Goal: Communication & Community: Answer question/provide support

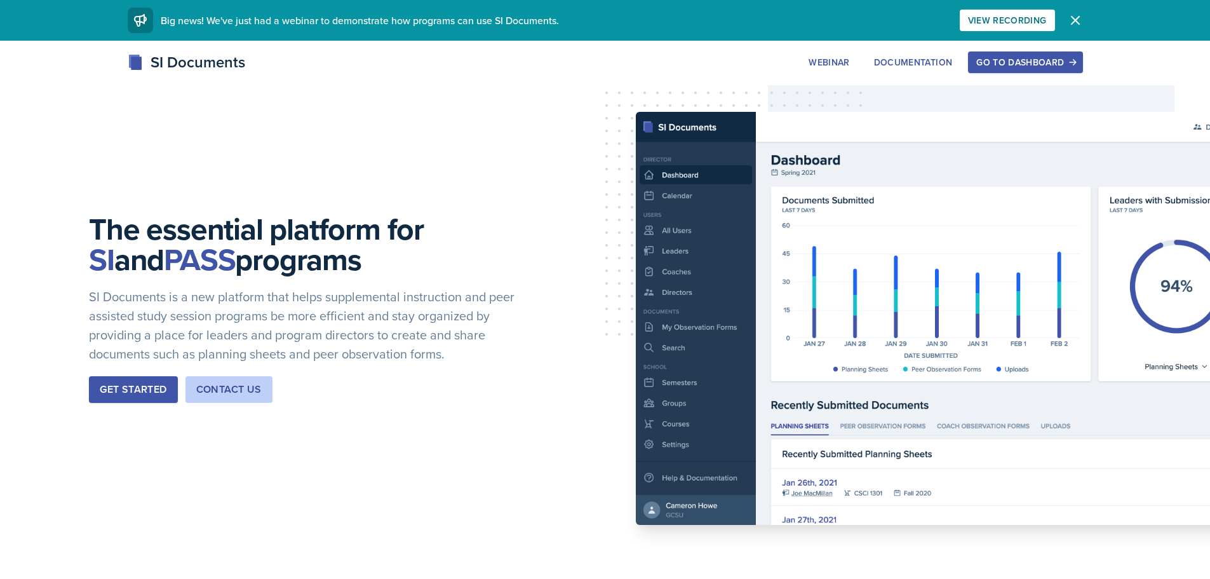
click at [1012, 62] on div "Go to Dashboard" at bounding box center [1025, 62] width 98 height 10
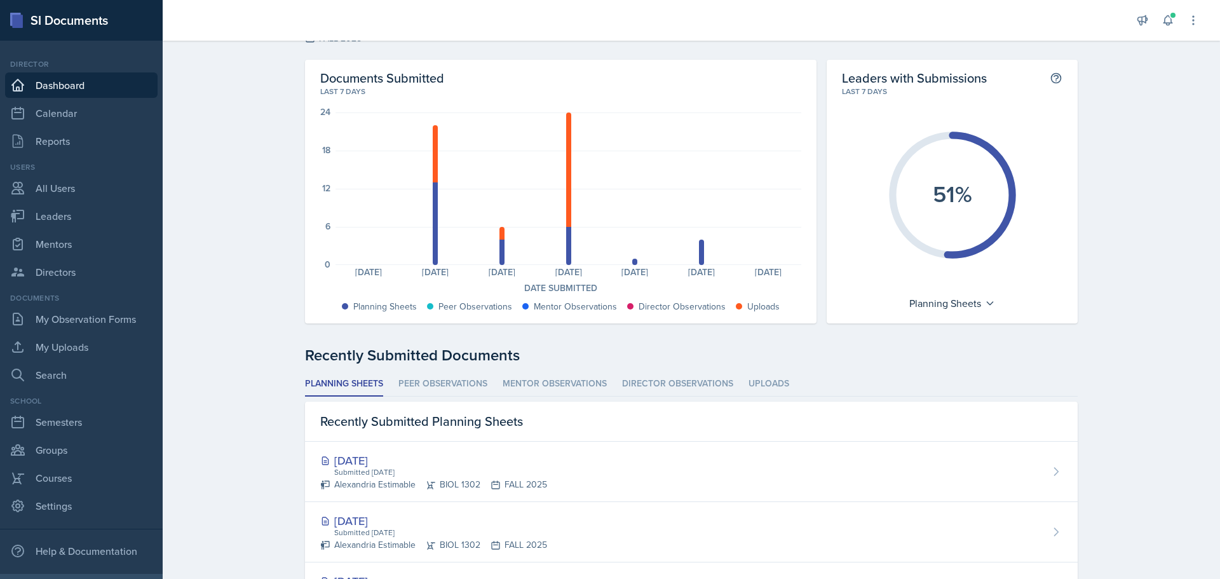
scroll to position [64, 0]
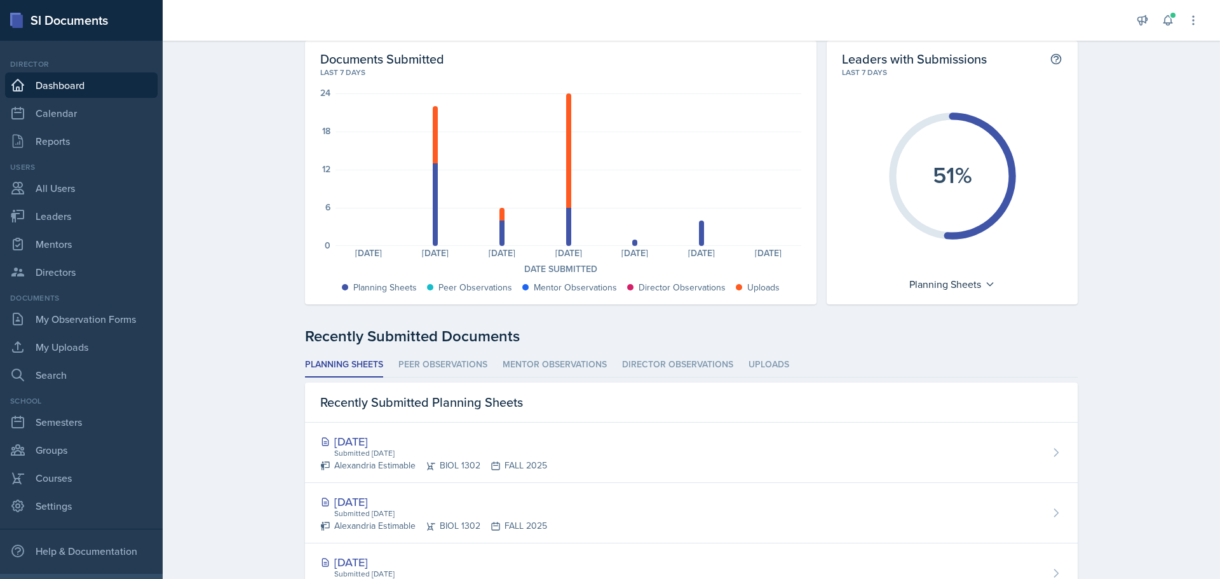
click at [348, 362] on li "Planning Sheets" at bounding box center [344, 365] width 78 height 25
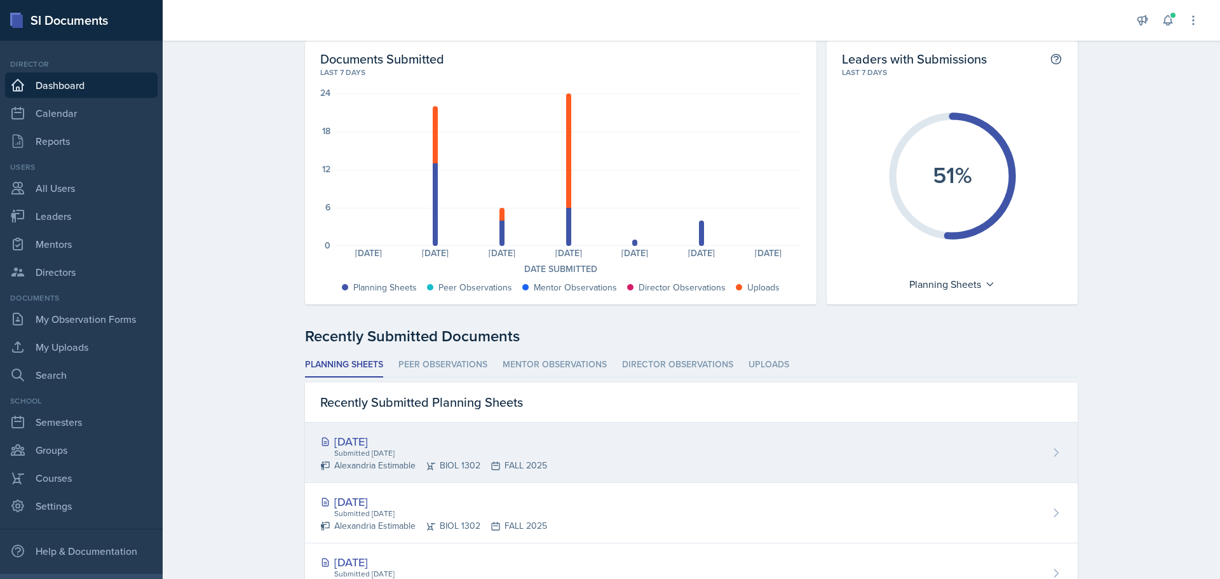
click at [384, 443] on div "[DATE]" at bounding box center [433, 441] width 227 height 17
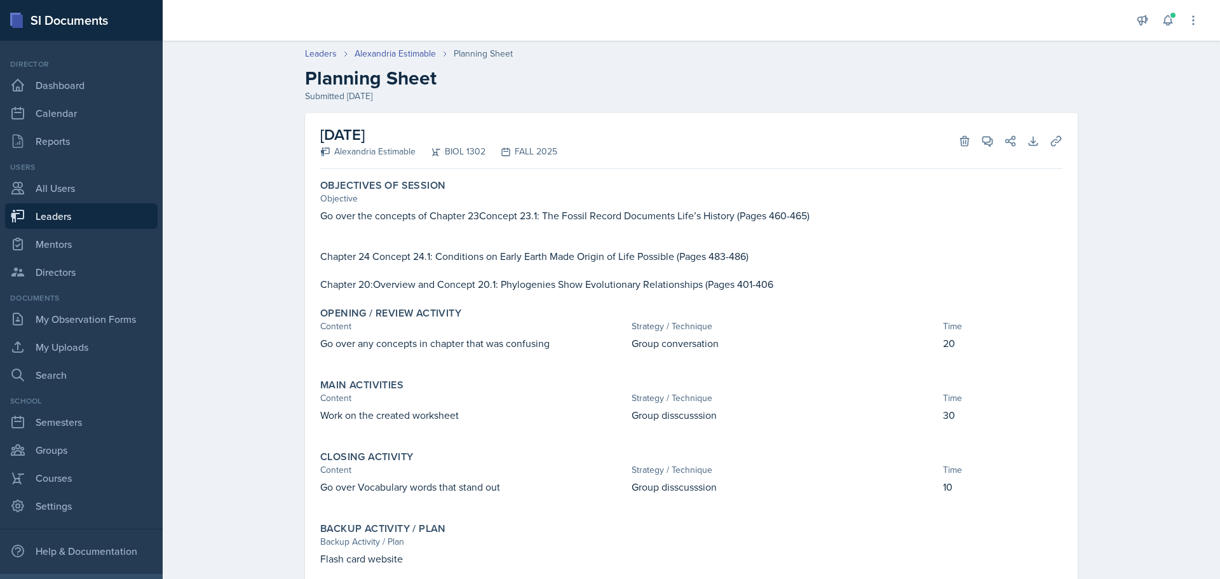
scroll to position [51, 0]
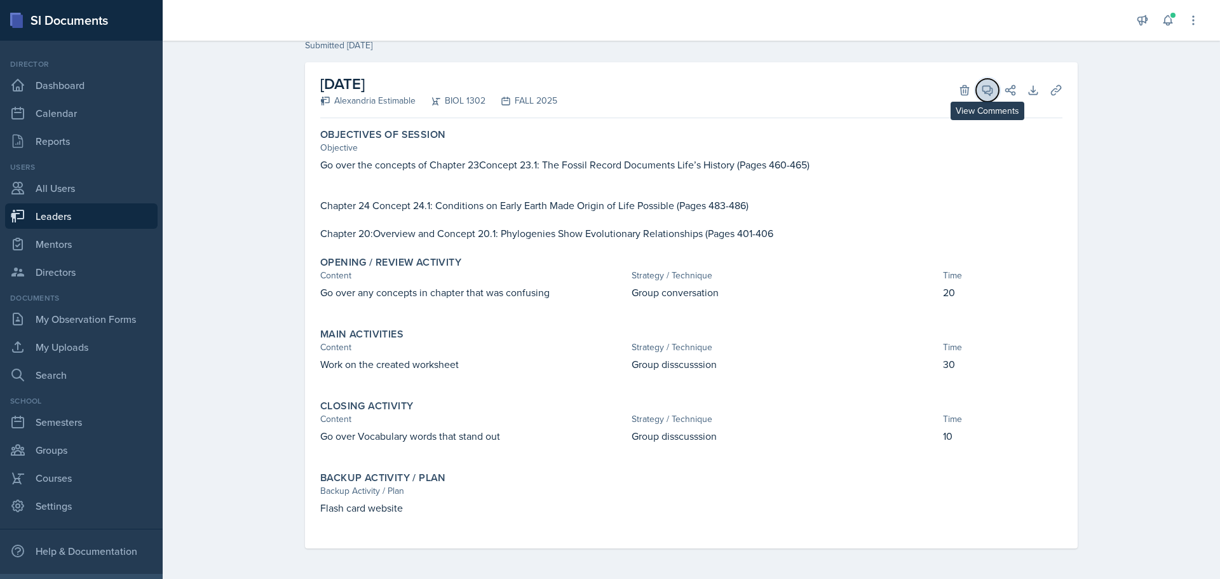
click at [987, 95] on icon at bounding box center [987, 90] width 13 height 13
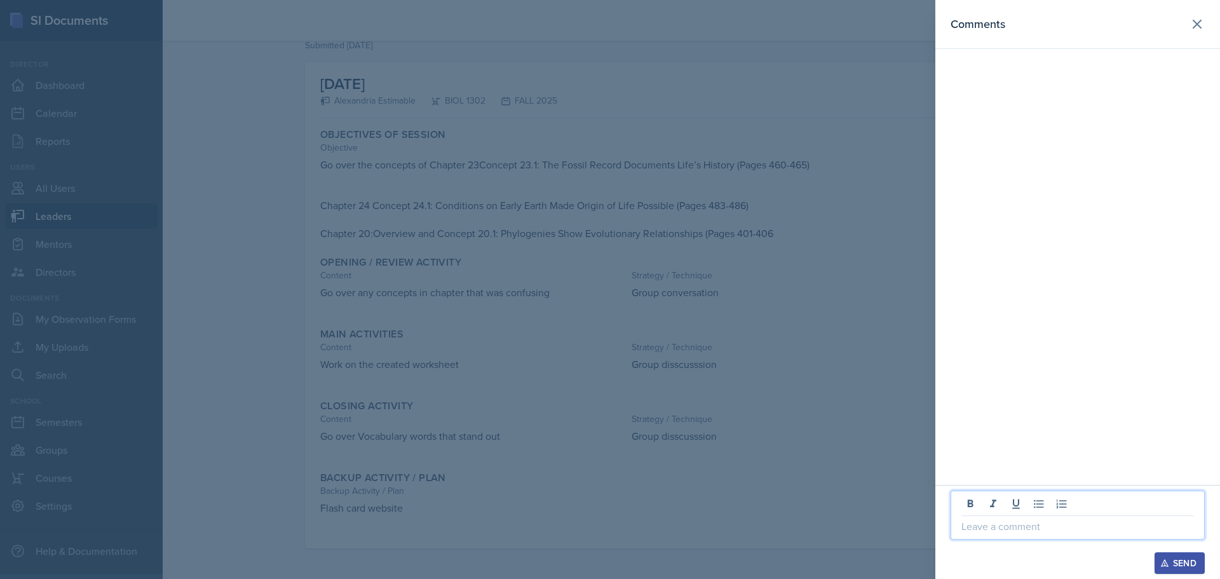
click at [1018, 531] on p at bounding box center [1077, 525] width 232 height 15
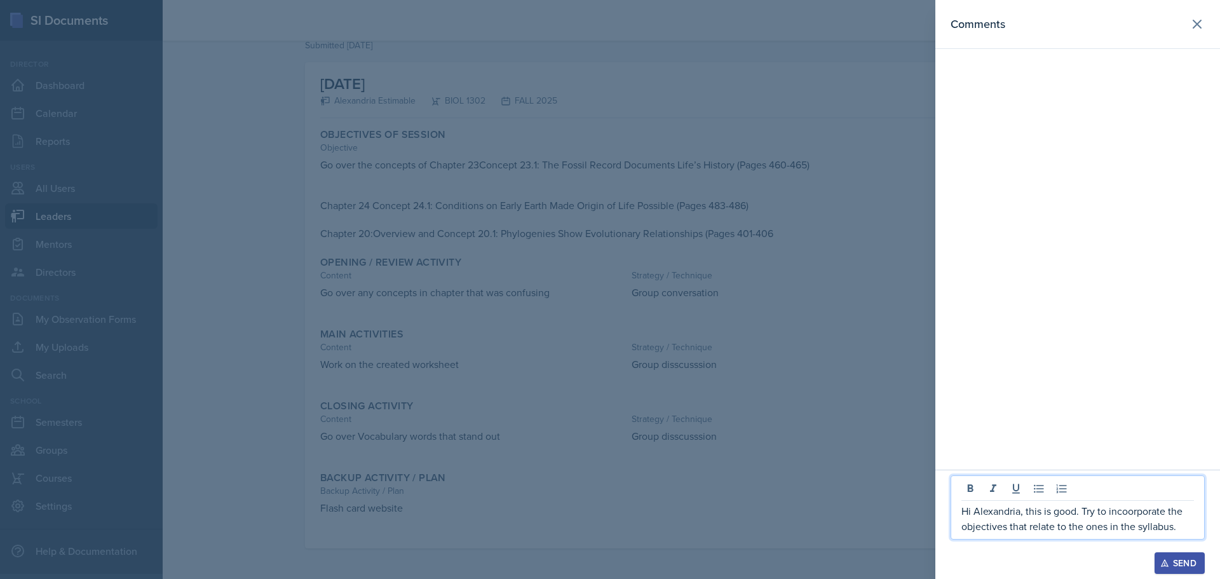
click at [1131, 511] on p "Hi Alexandria, this is good. Try to incoorporate the objectives that relate to …" at bounding box center [1077, 518] width 232 height 30
click at [1181, 527] on p "Hi Alexandria, this is good. Try to incorporate the objectives that relate to t…" at bounding box center [1077, 518] width 232 height 30
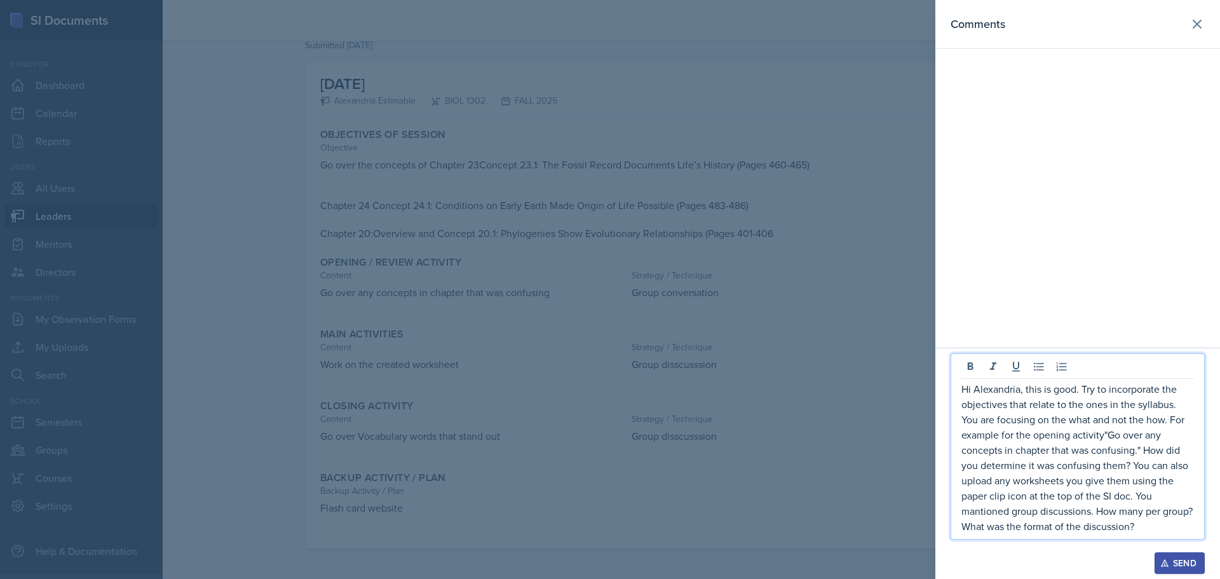
click at [1101, 434] on p "Hi Alexandria, this is good. Try to incorporate the objectives that relate to t…" at bounding box center [1077, 457] width 232 height 152
click at [988, 514] on p "Hi Alexandria, this is good. Try to incorporate the objectives that relate to t…" at bounding box center [1077, 457] width 232 height 152
click at [976, 513] on p "Hi Alexandria, this is good. Try to incorporate the objectives that relate to t…" at bounding box center [1077, 457] width 232 height 152
click at [1172, 561] on div "Send" at bounding box center [1179, 563] width 34 height 10
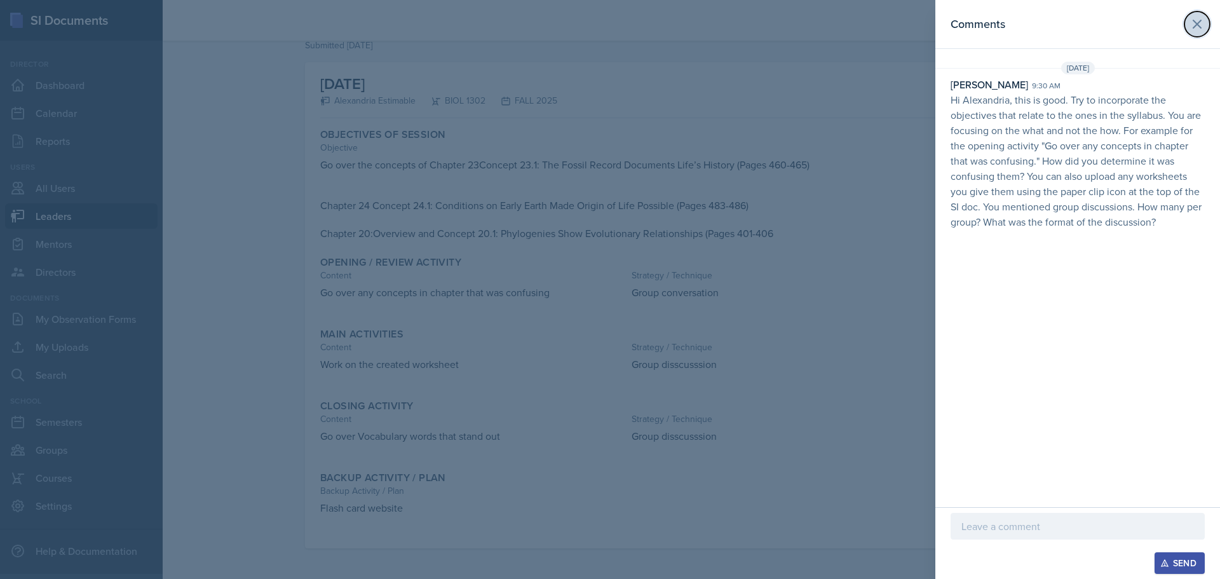
click at [1196, 24] on icon at bounding box center [1197, 24] width 8 height 8
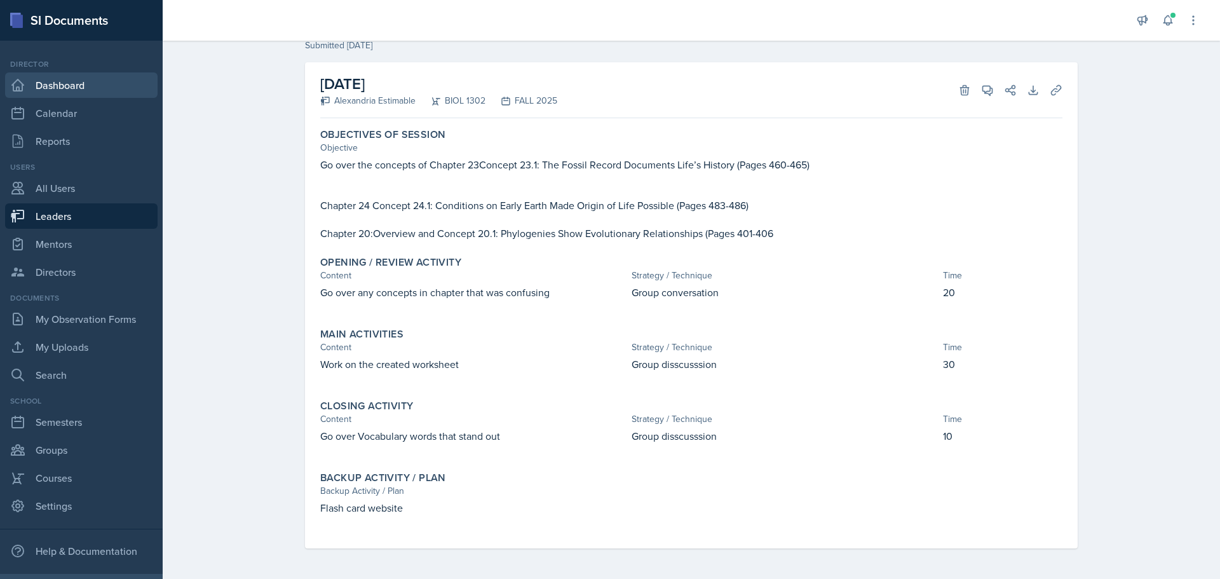
click at [69, 83] on link "Dashboard" at bounding box center [81, 84] width 152 height 25
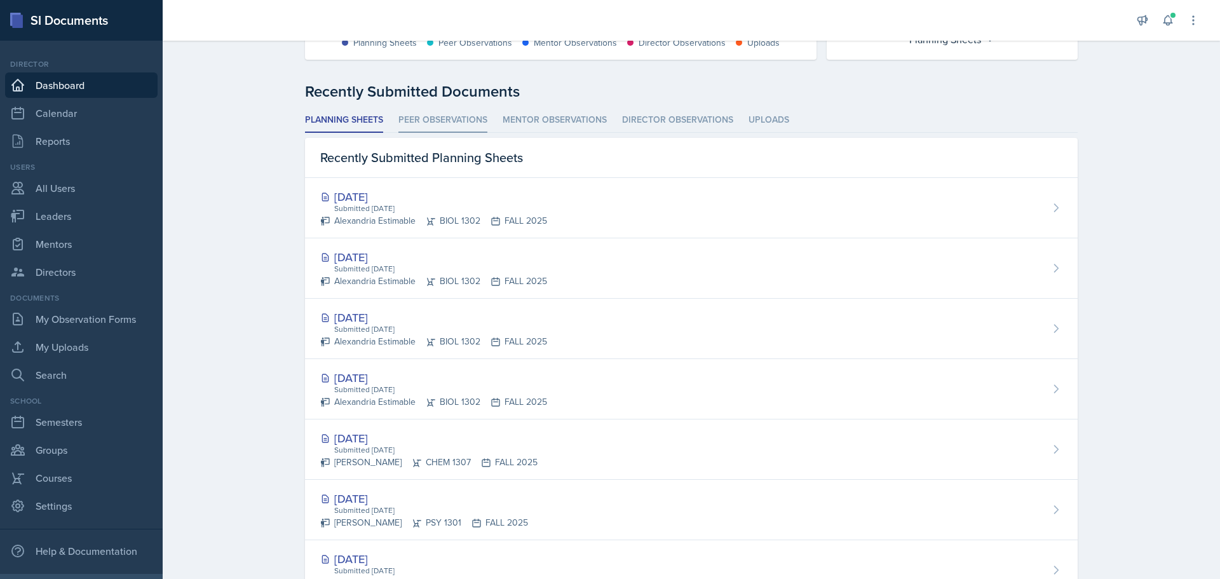
scroll to position [318, 0]
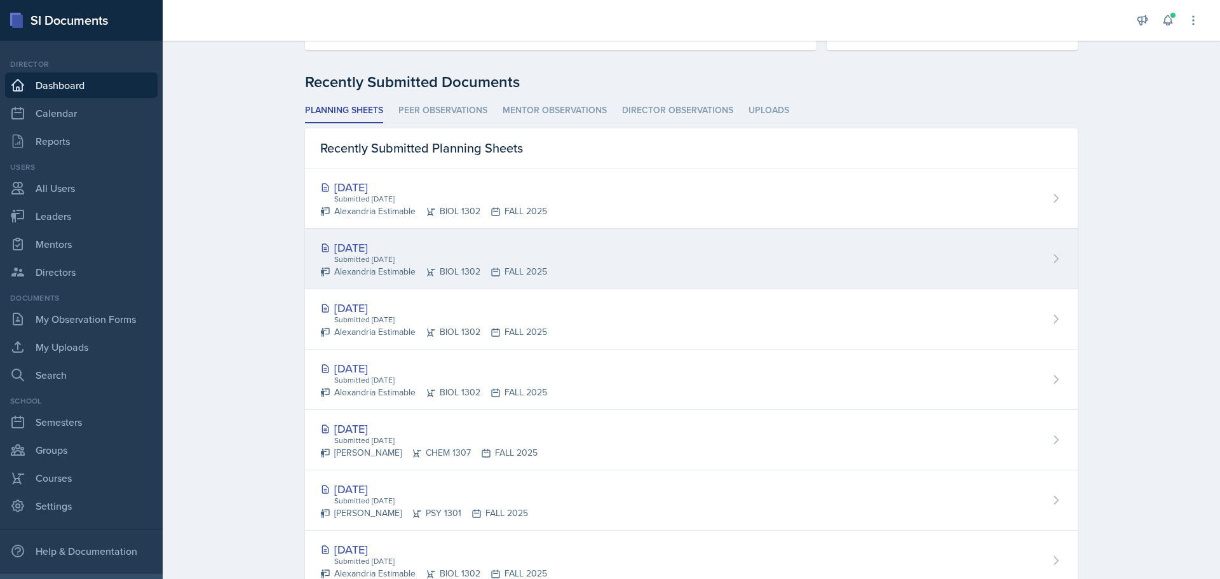
click at [354, 241] on div "[DATE]" at bounding box center [433, 247] width 227 height 17
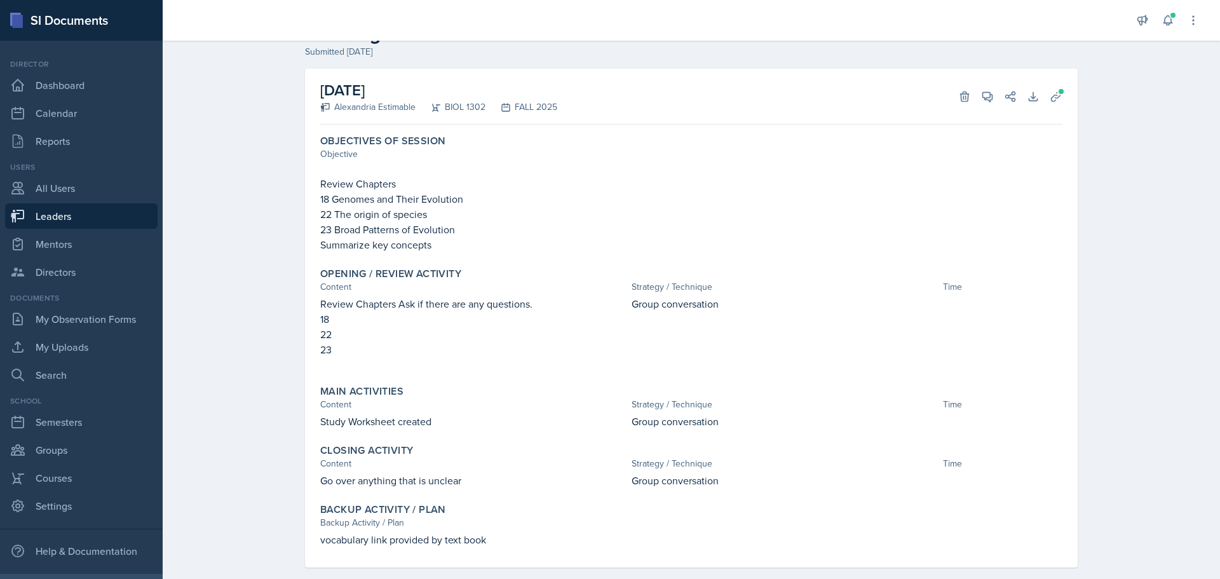
scroll to position [64, 0]
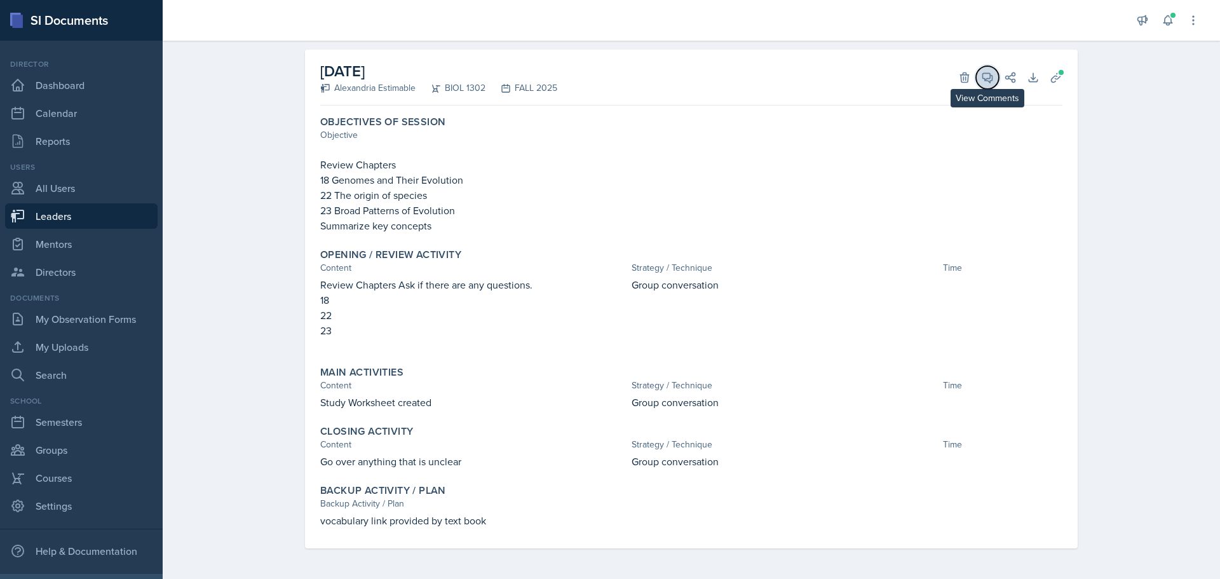
click at [976, 78] on button "View Comments" at bounding box center [987, 77] width 23 height 23
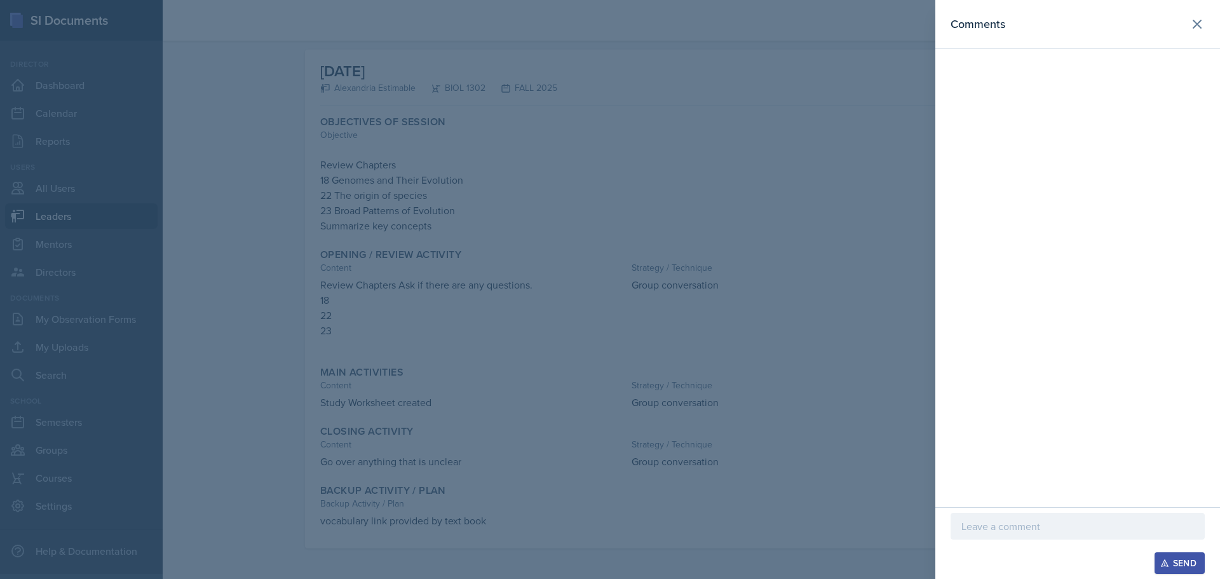
click at [1058, 531] on p at bounding box center [1077, 525] width 232 height 15
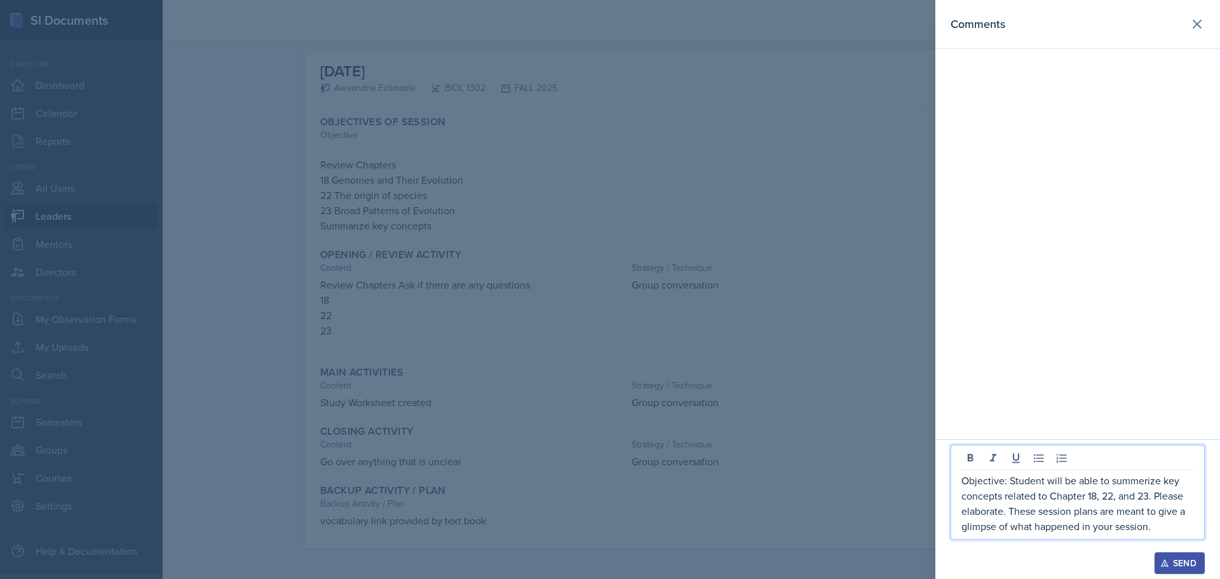
click at [1169, 554] on button "Send" at bounding box center [1179, 563] width 50 height 22
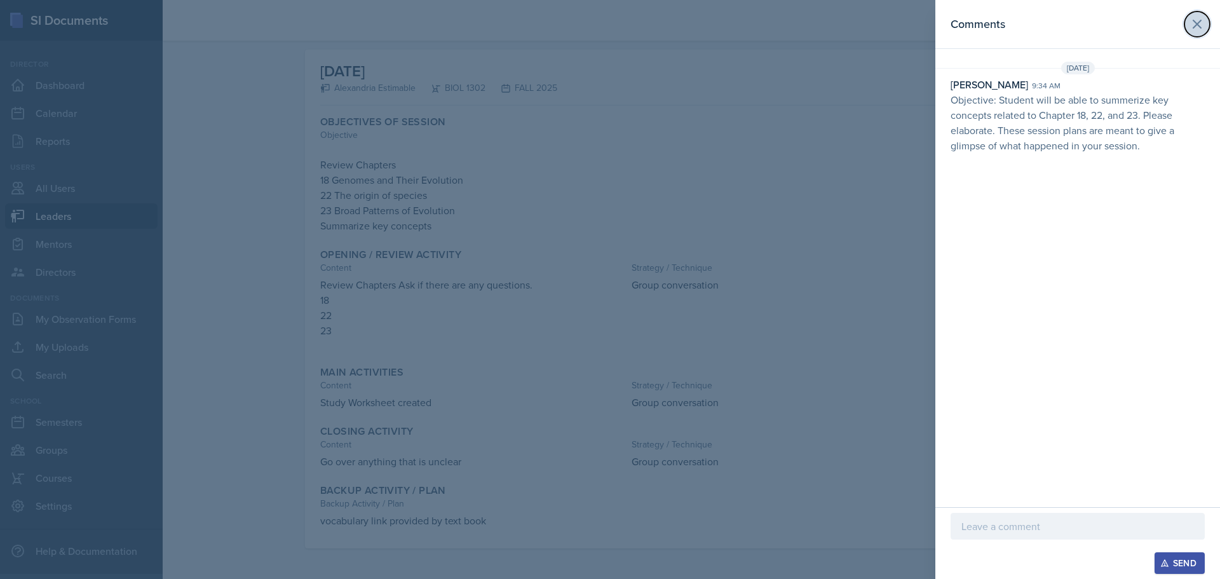
click at [1194, 19] on icon at bounding box center [1196, 24] width 15 height 15
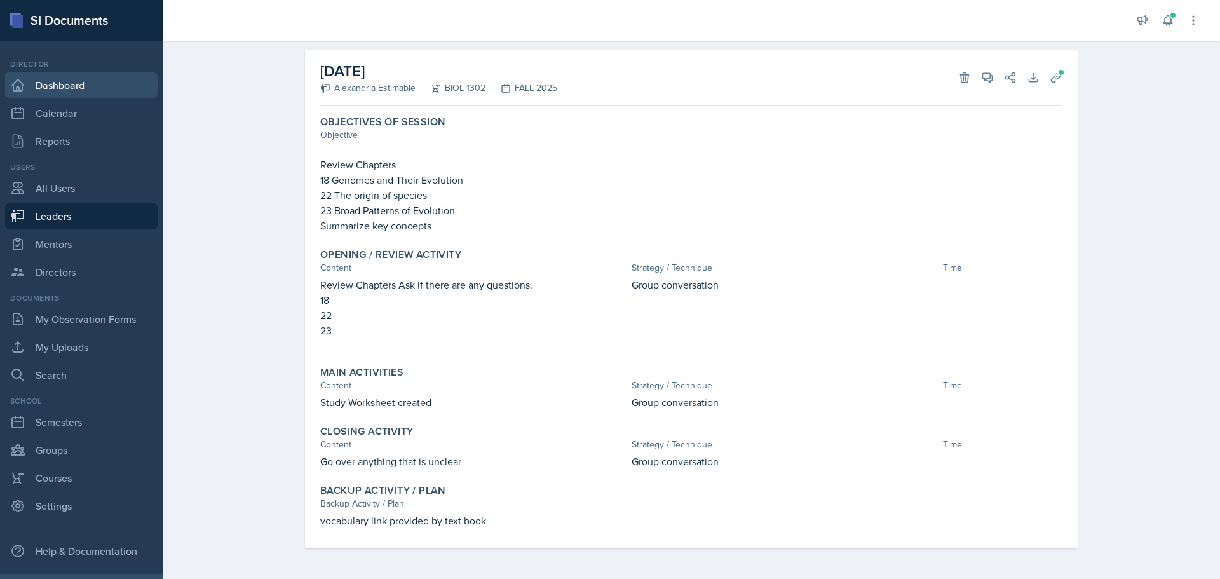
click at [76, 86] on link "Dashboard" at bounding box center [81, 84] width 152 height 25
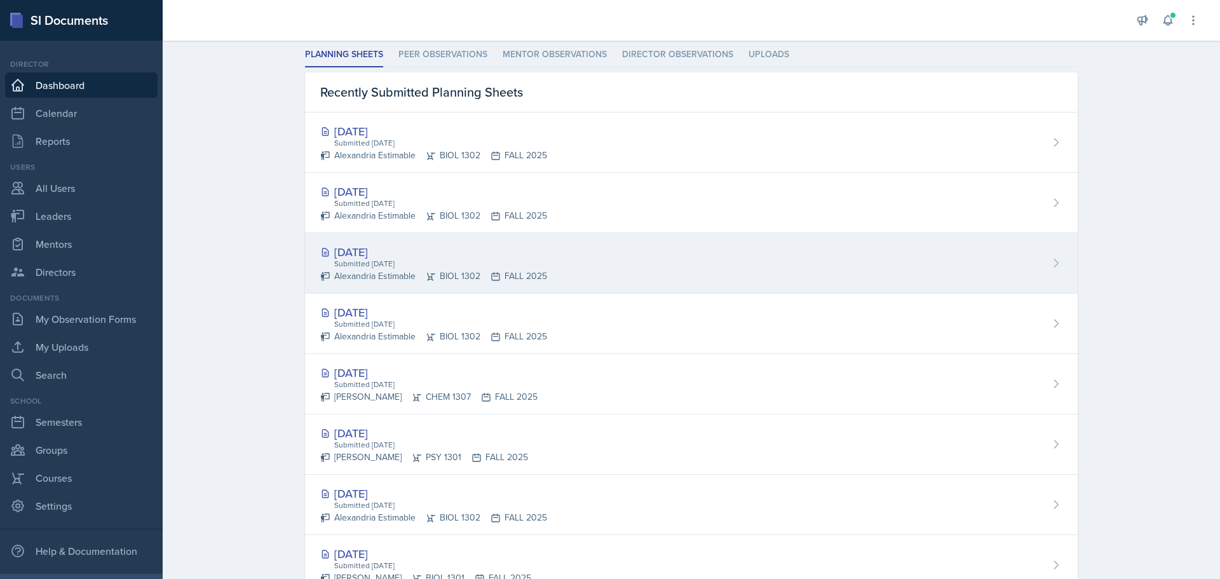
scroll to position [381, 0]
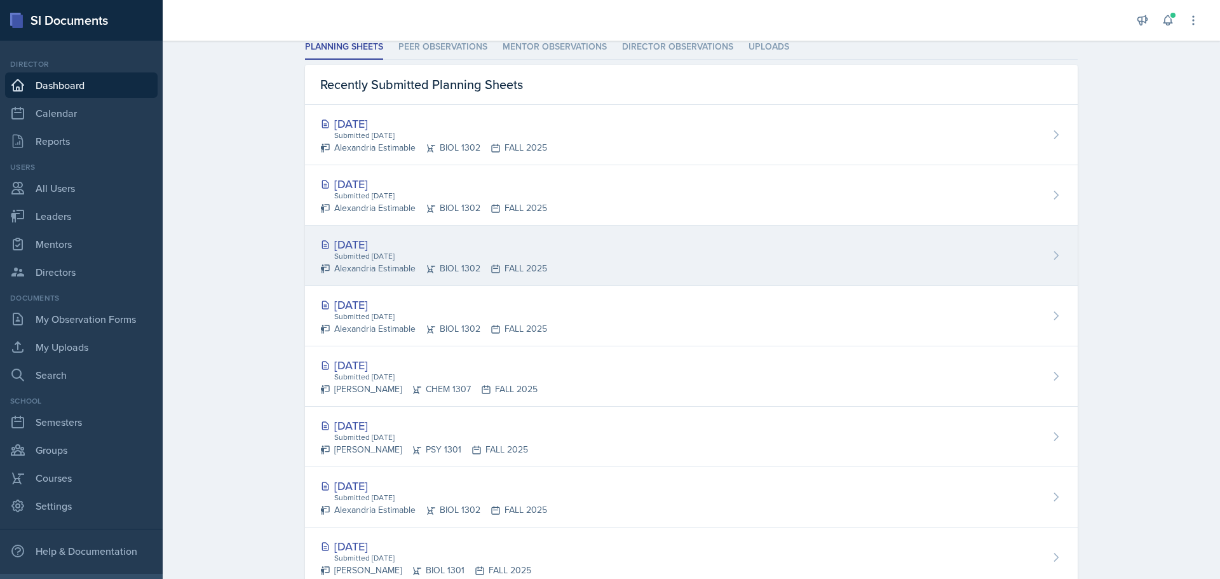
click at [413, 263] on div "Alexandria Estimable BIOL 1302 FALL 2025" at bounding box center [433, 268] width 227 height 13
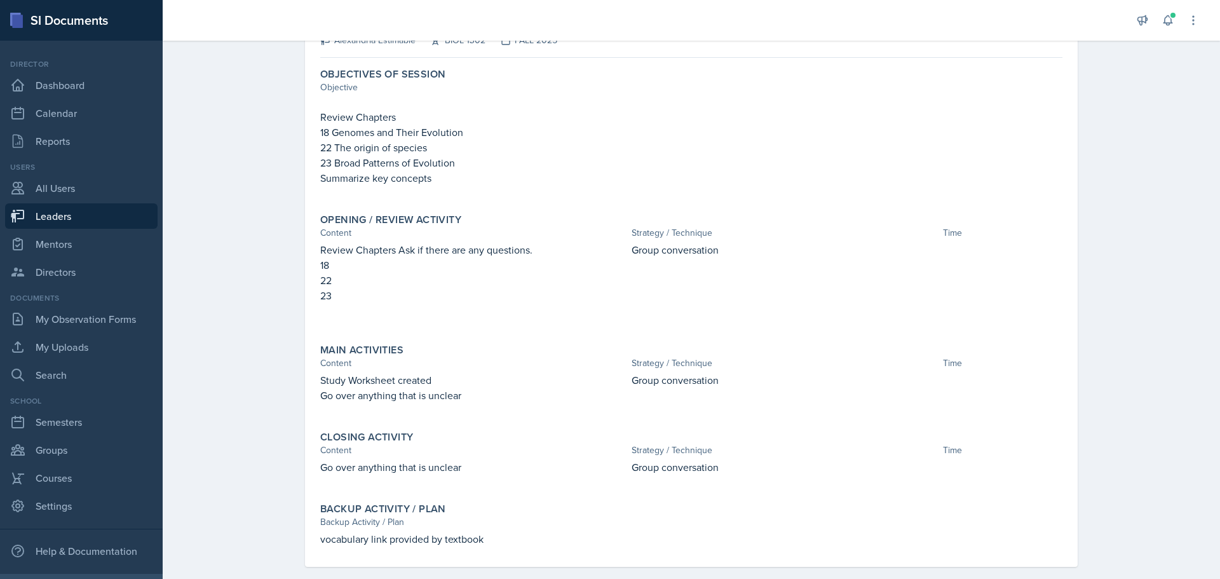
scroll to position [130, 0]
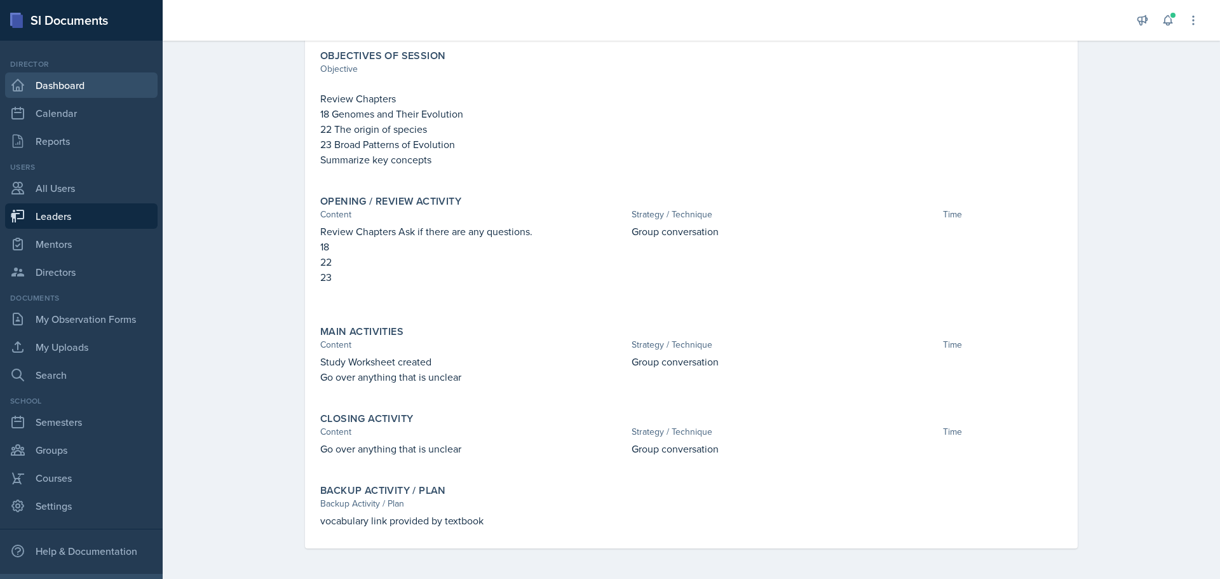
click at [64, 88] on link "Dashboard" at bounding box center [81, 84] width 152 height 25
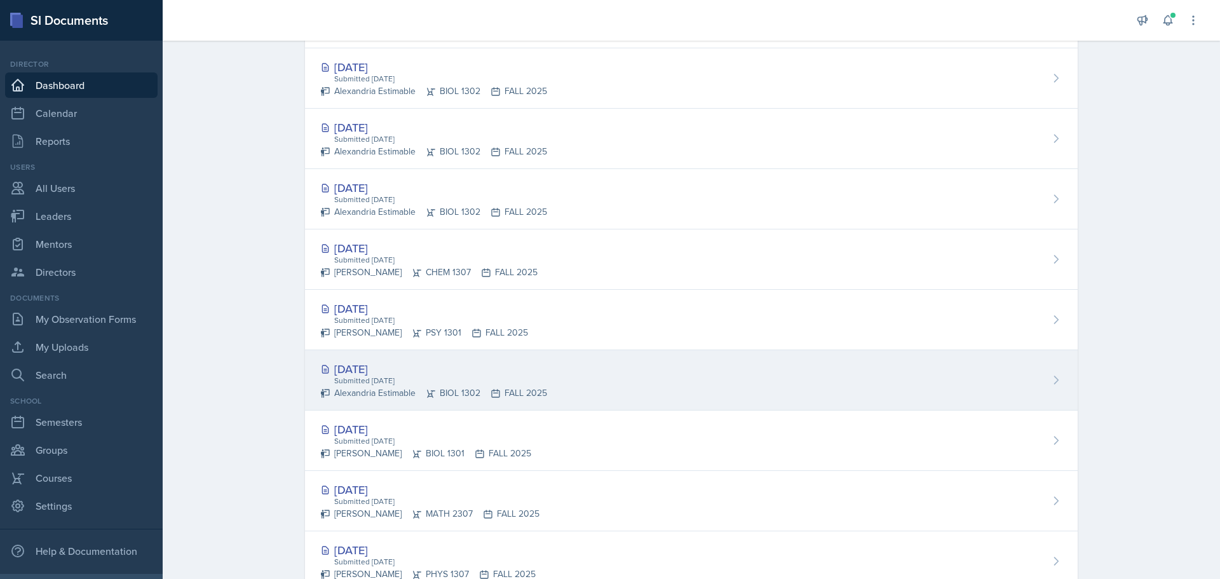
scroll to position [508, 0]
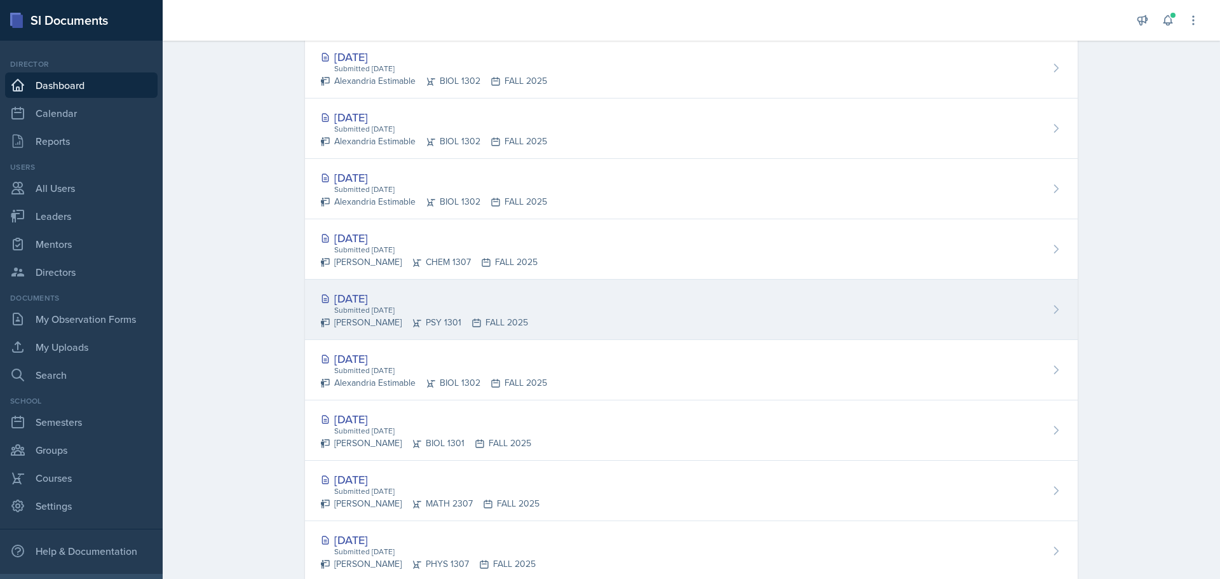
click at [370, 306] on div "Submitted [DATE]" at bounding box center [430, 309] width 195 height 11
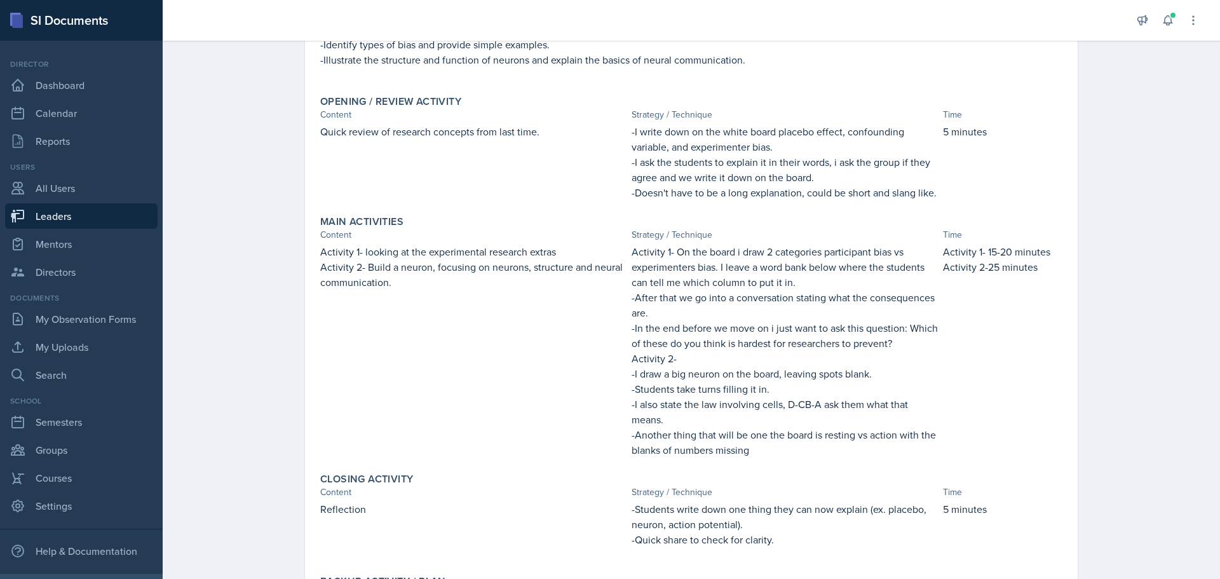
scroll to position [97, 0]
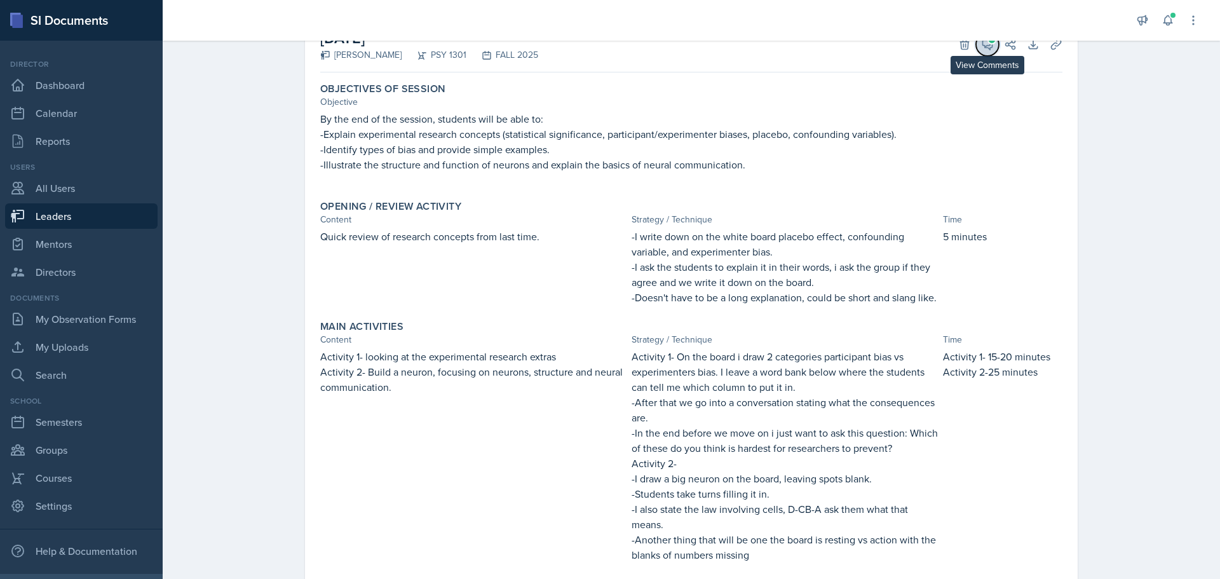
click at [983, 44] on icon at bounding box center [987, 44] width 13 height 13
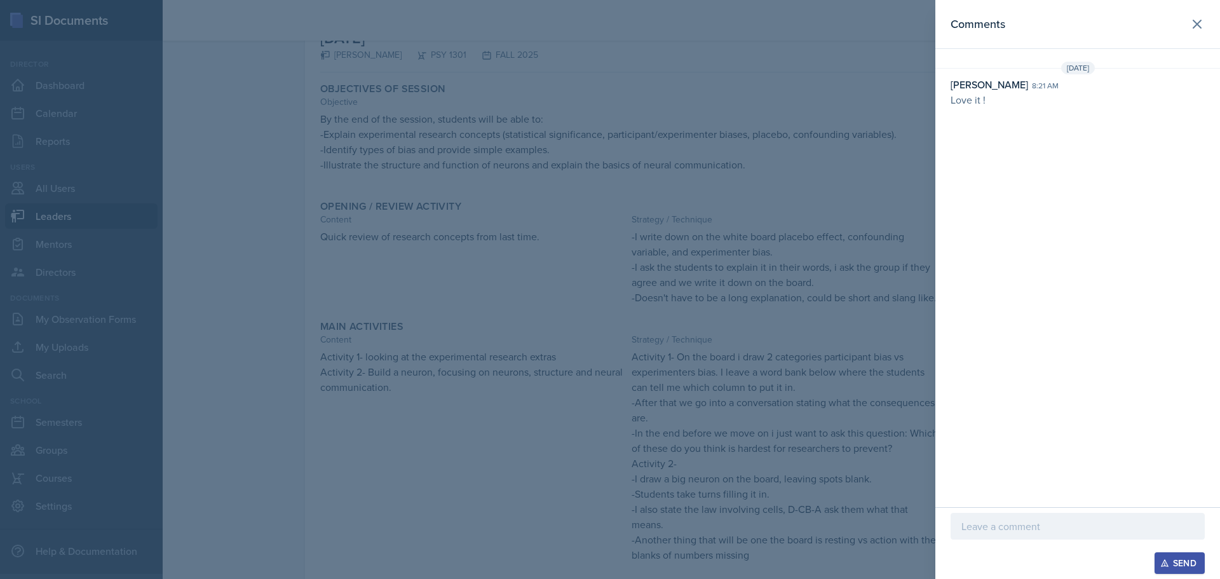
click at [1056, 528] on p at bounding box center [1077, 525] width 232 height 15
click at [1185, 565] on div "Send" at bounding box center [1179, 563] width 34 height 10
click at [1197, 27] on icon at bounding box center [1196, 24] width 15 height 15
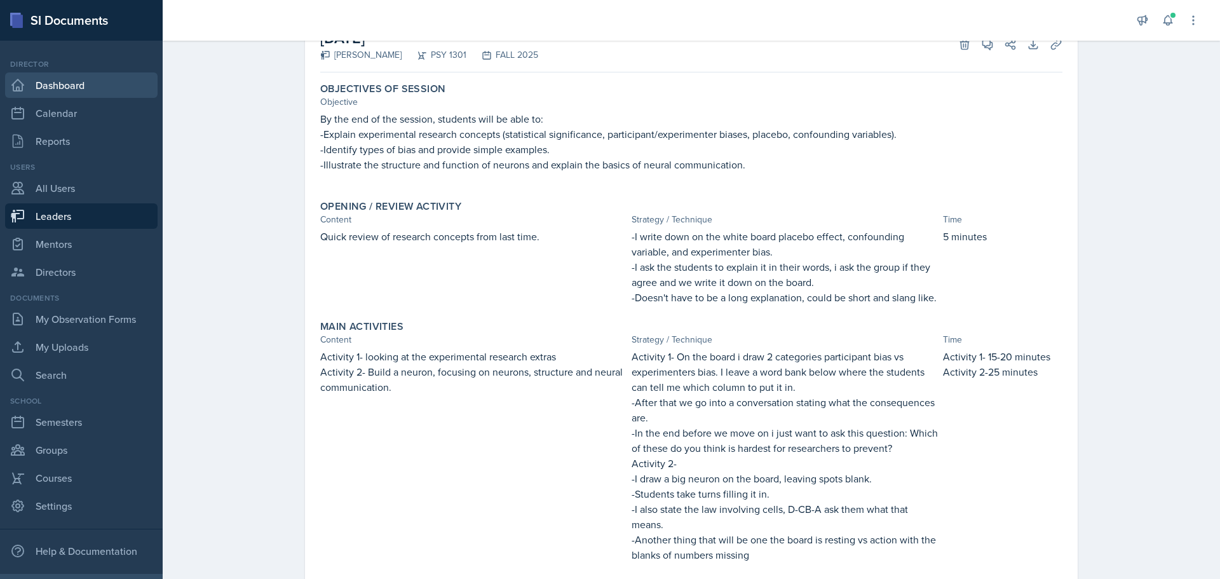
click at [50, 82] on link "Dashboard" at bounding box center [81, 84] width 152 height 25
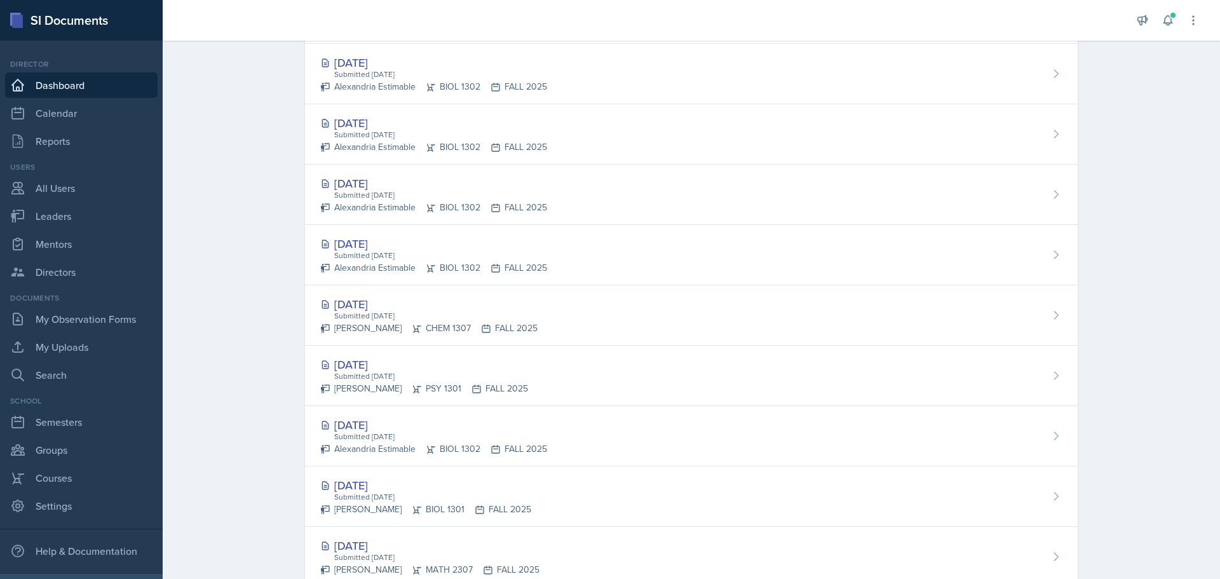
scroll to position [445, 0]
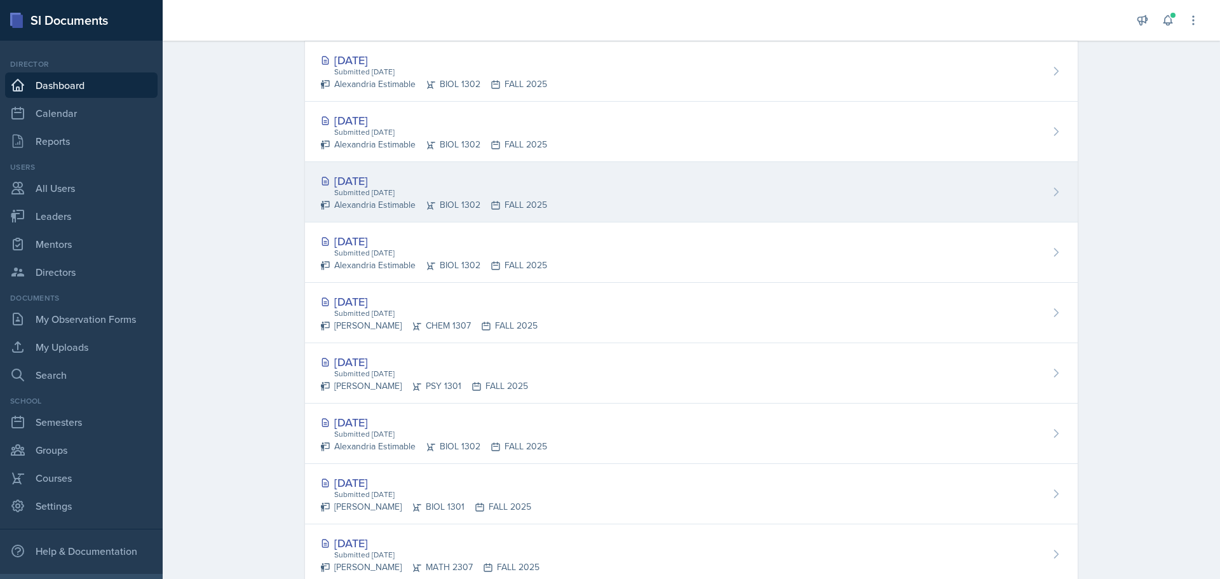
click at [382, 206] on div "Alexandria Estimable BIOL 1302 FALL 2025" at bounding box center [433, 204] width 227 height 13
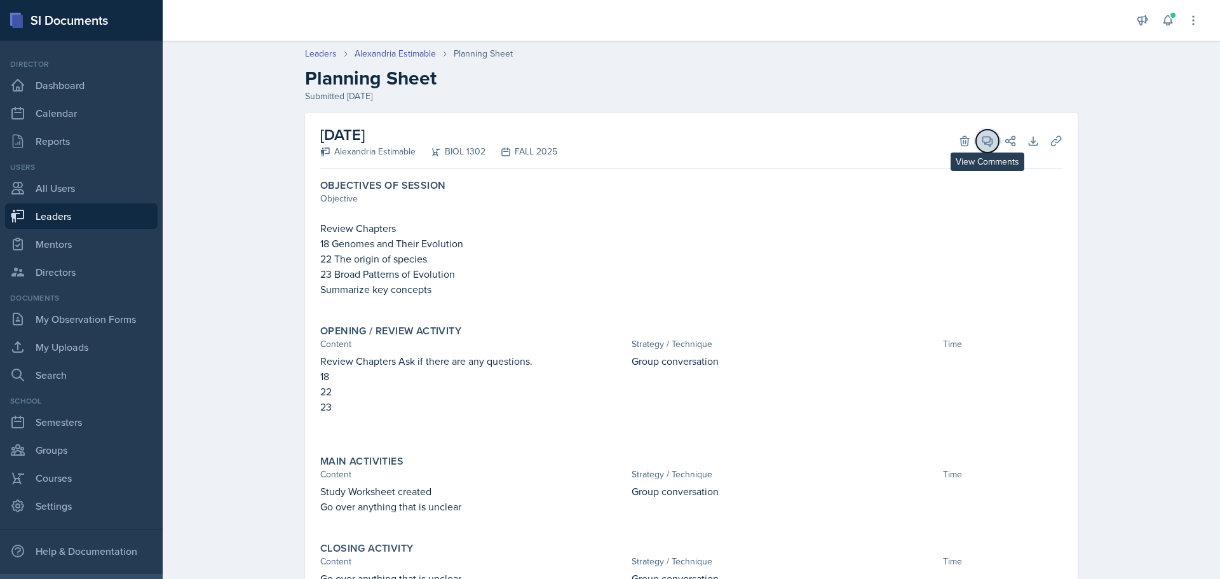
click at [983, 144] on icon at bounding box center [988, 142] width 10 height 10
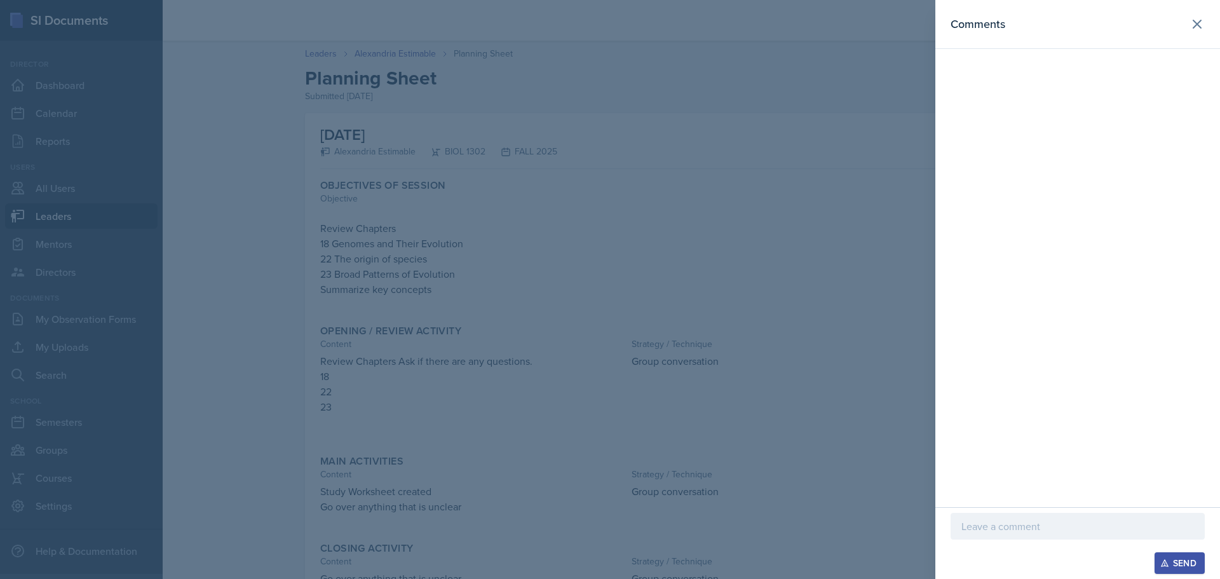
click at [1085, 525] on p at bounding box center [1077, 525] width 232 height 15
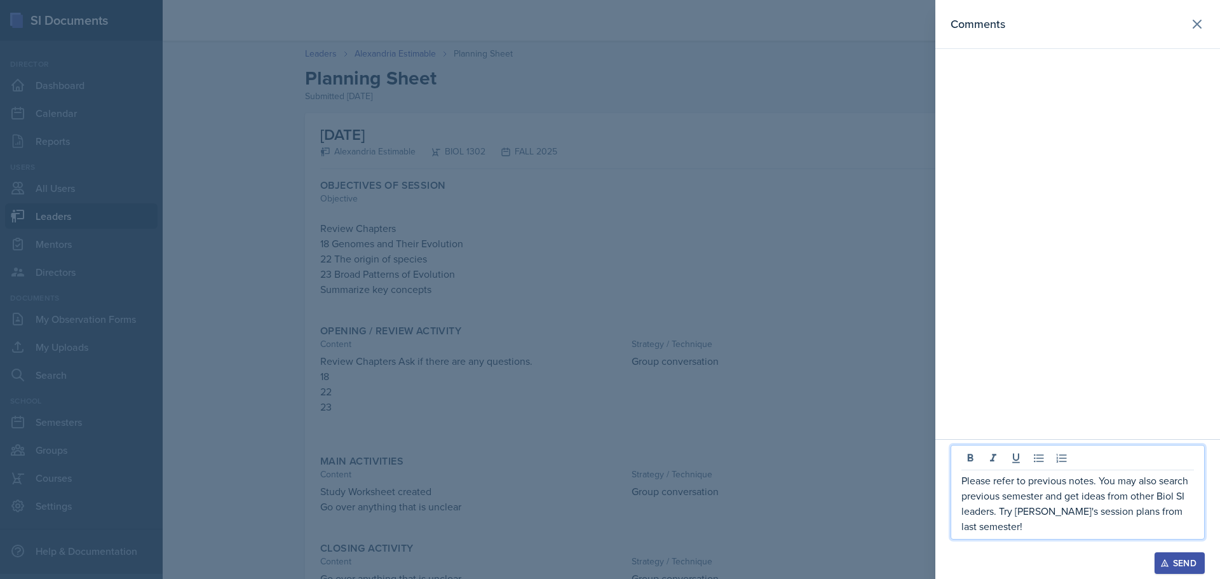
click at [1192, 567] on div "Send" at bounding box center [1179, 563] width 34 height 10
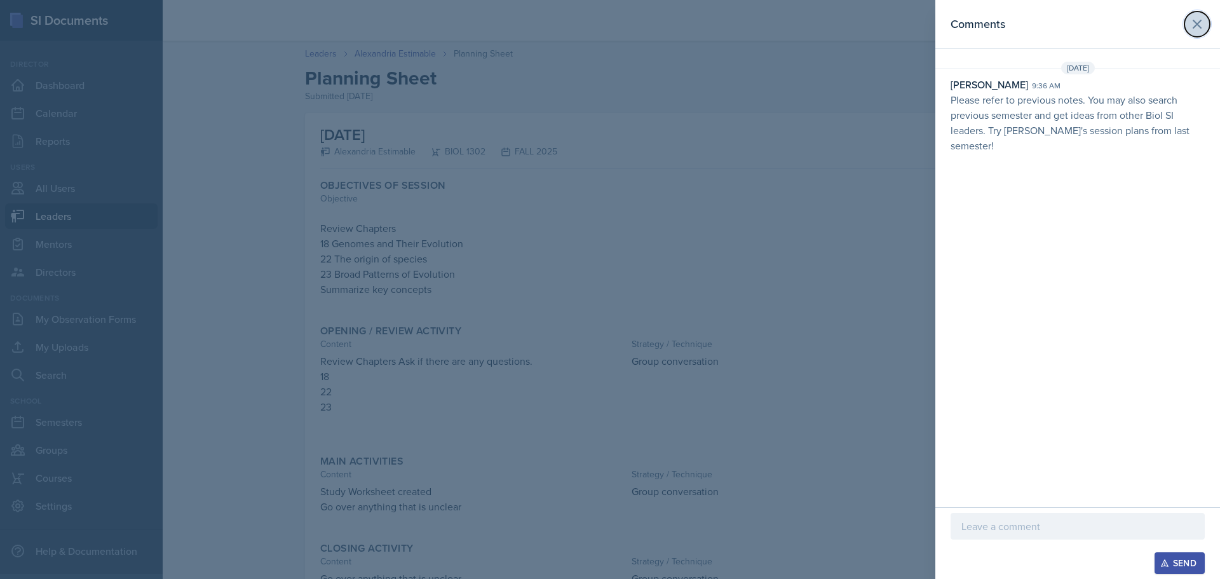
click at [1198, 24] on icon at bounding box center [1196, 24] width 15 height 15
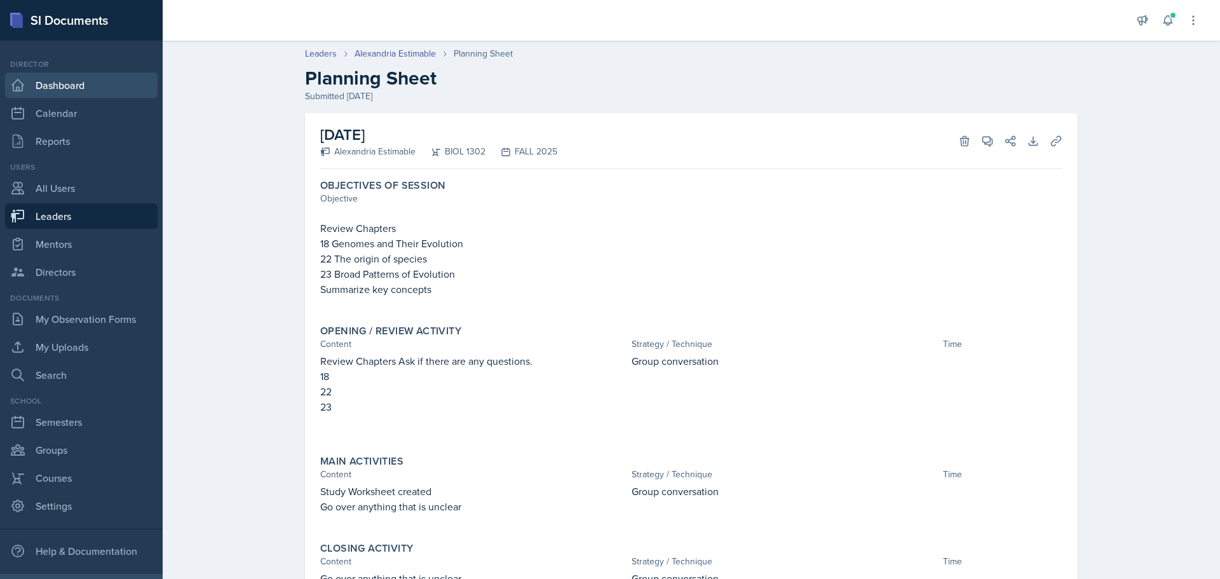
click at [72, 87] on link "Dashboard" at bounding box center [81, 84] width 152 height 25
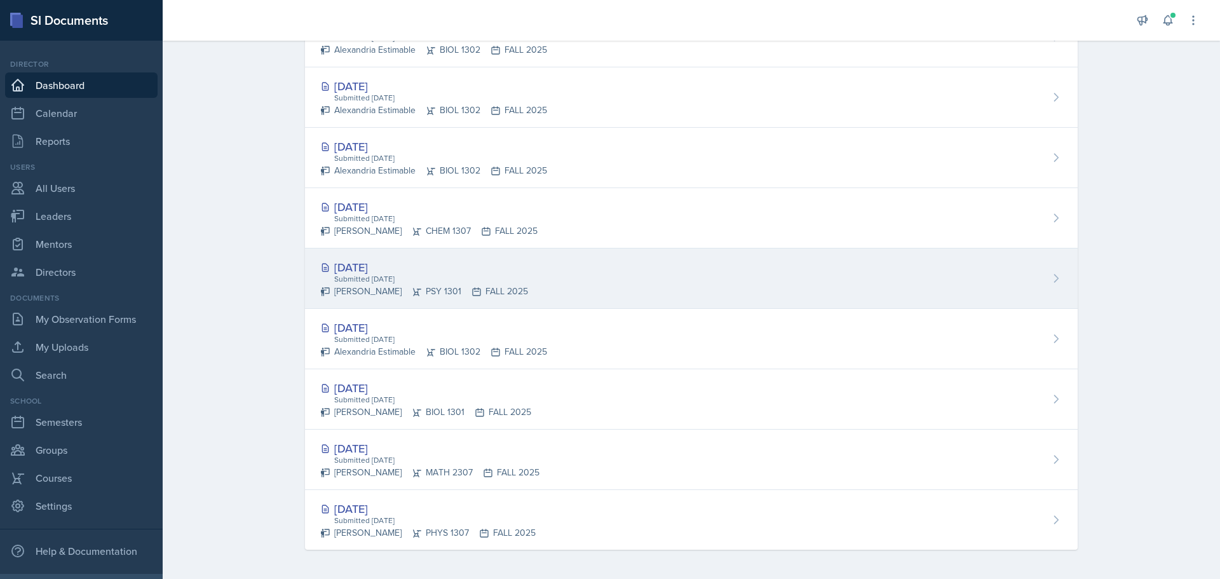
scroll to position [541, 0]
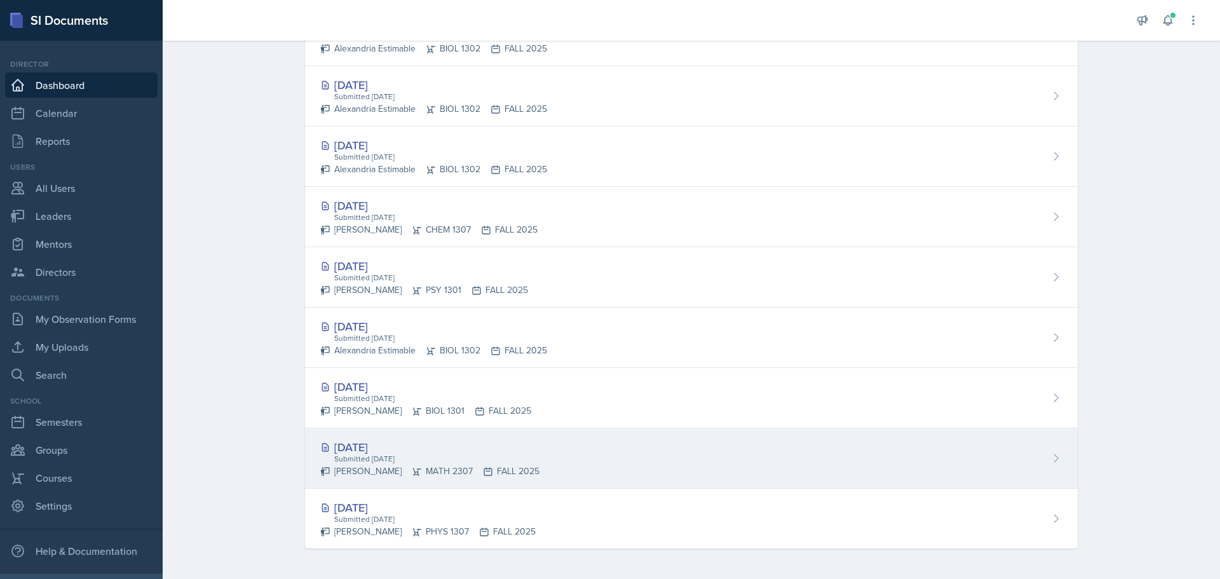
click at [415, 450] on div "[DATE]" at bounding box center [429, 446] width 219 height 17
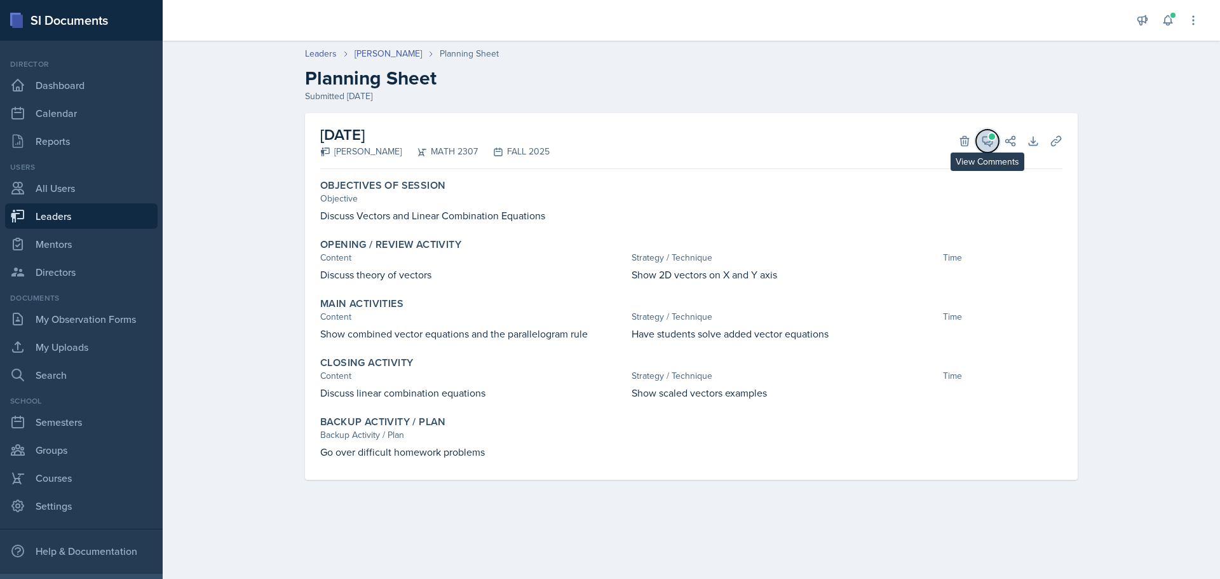
click at [983, 142] on icon at bounding box center [988, 142] width 10 height 10
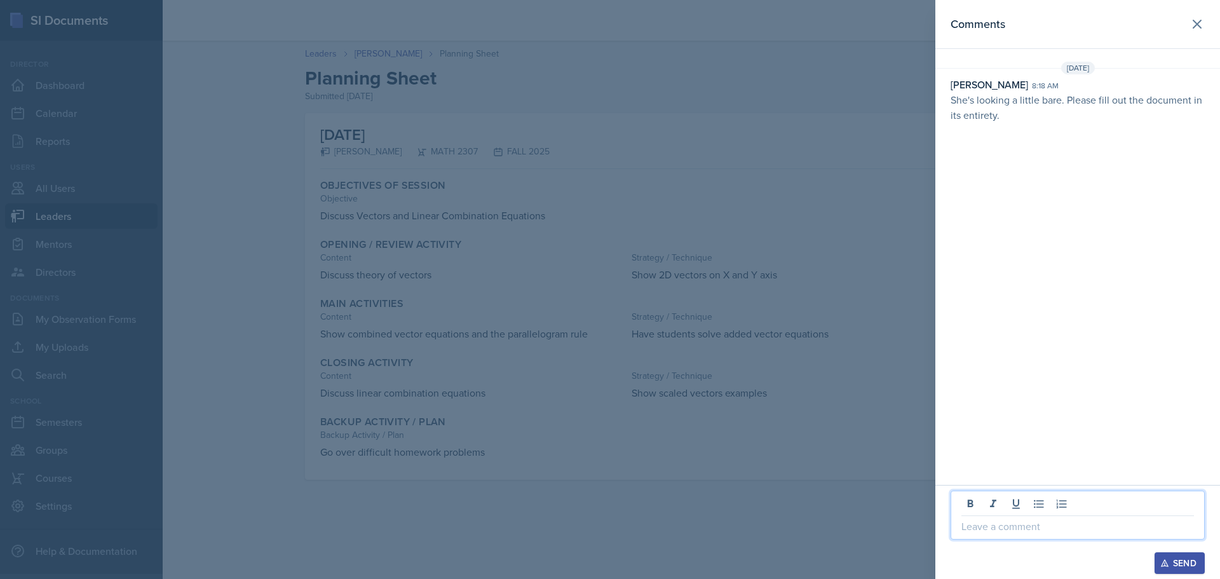
click at [1004, 523] on p at bounding box center [1077, 525] width 232 height 15
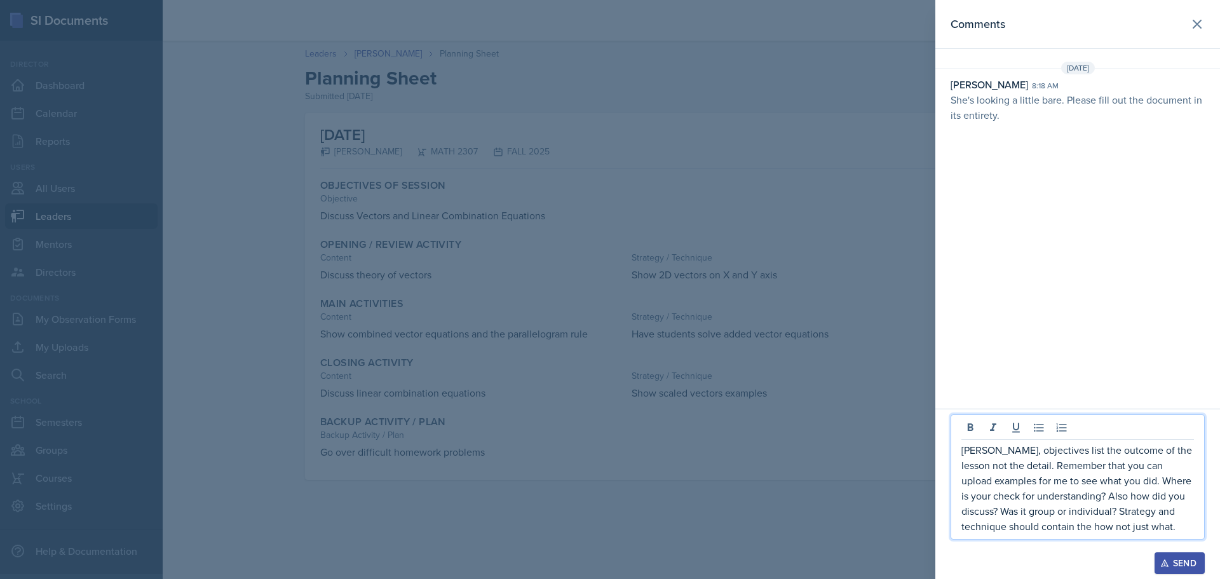
click at [991, 465] on p "[PERSON_NAME], objectives list the outcome of the lesson not the detail. Rememb…" at bounding box center [1077, 487] width 232 height 91
click at [1158, 524] on p "[PERSON_NAME], objectives list the outcome of the lesson not the just a detail.…" at bounding box center [1077, 487] width 232 height 91
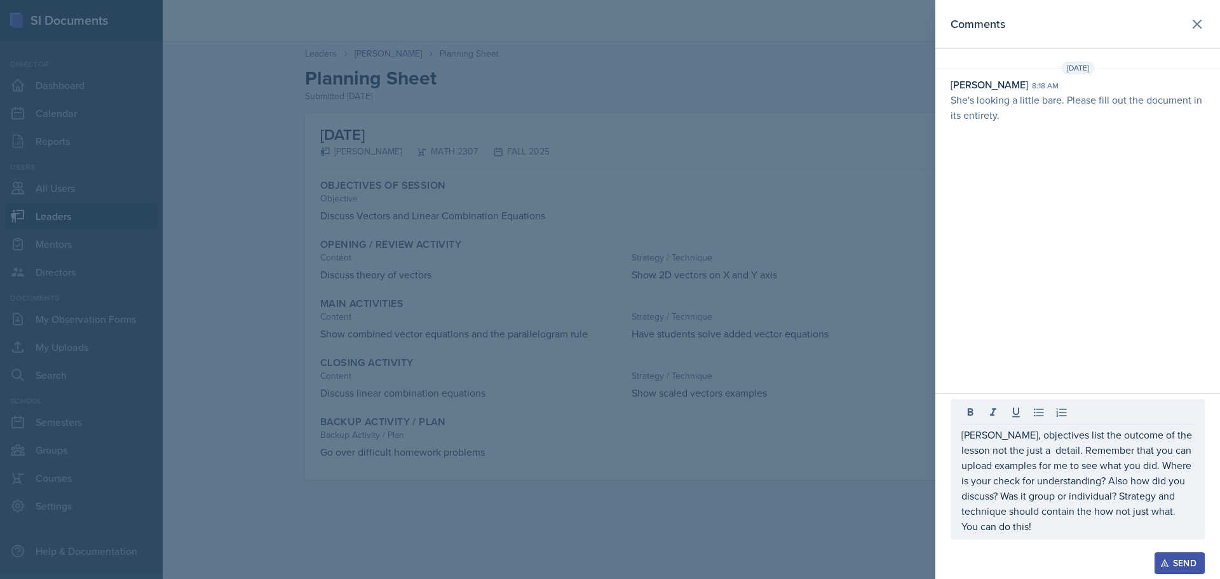
click at [1186, 566] on div "Send" at bounding box center [1179, 563] width 34 height 10
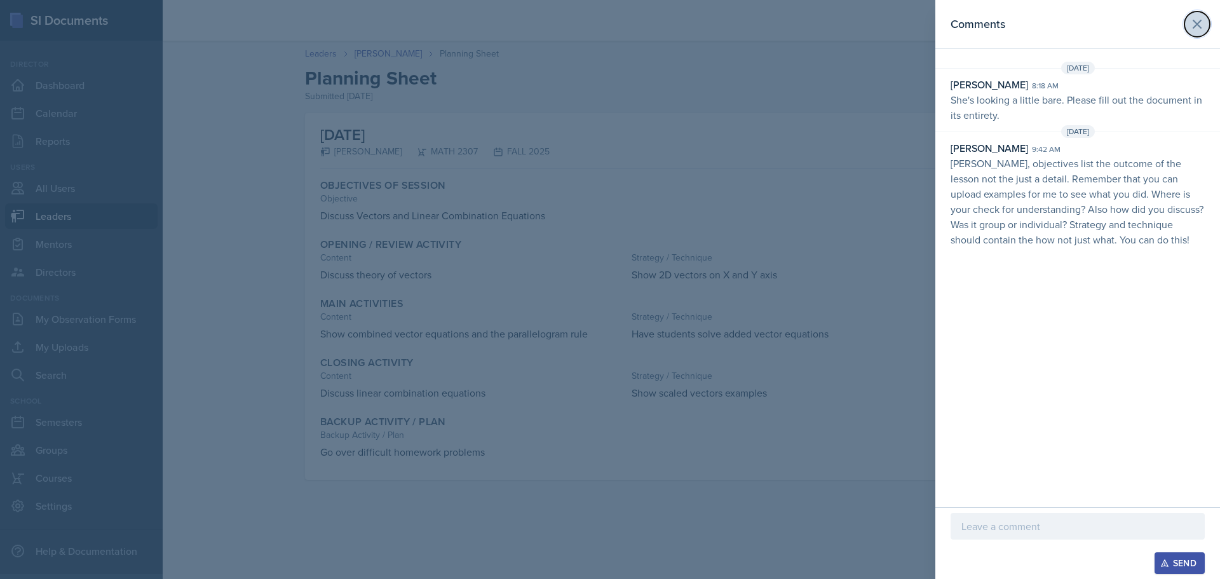
click at [1200, 25] on icon at bounding box center [1196, 24] width 15 height 15
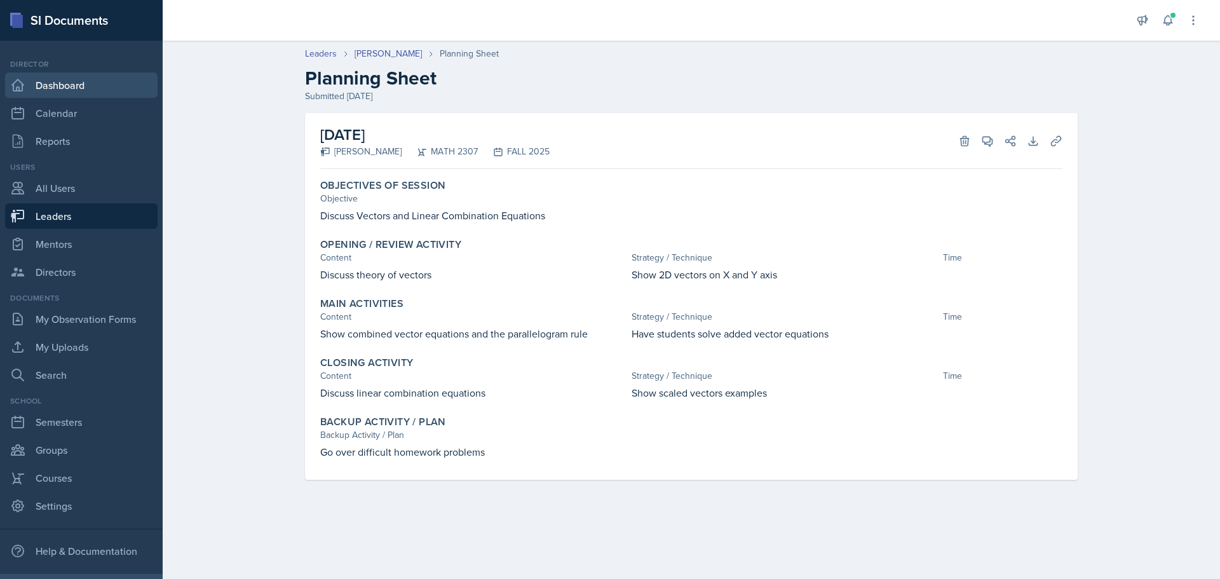
click at [64, 80] on link "Dashboard" at bounding box center [81, 84] width 152 height 25
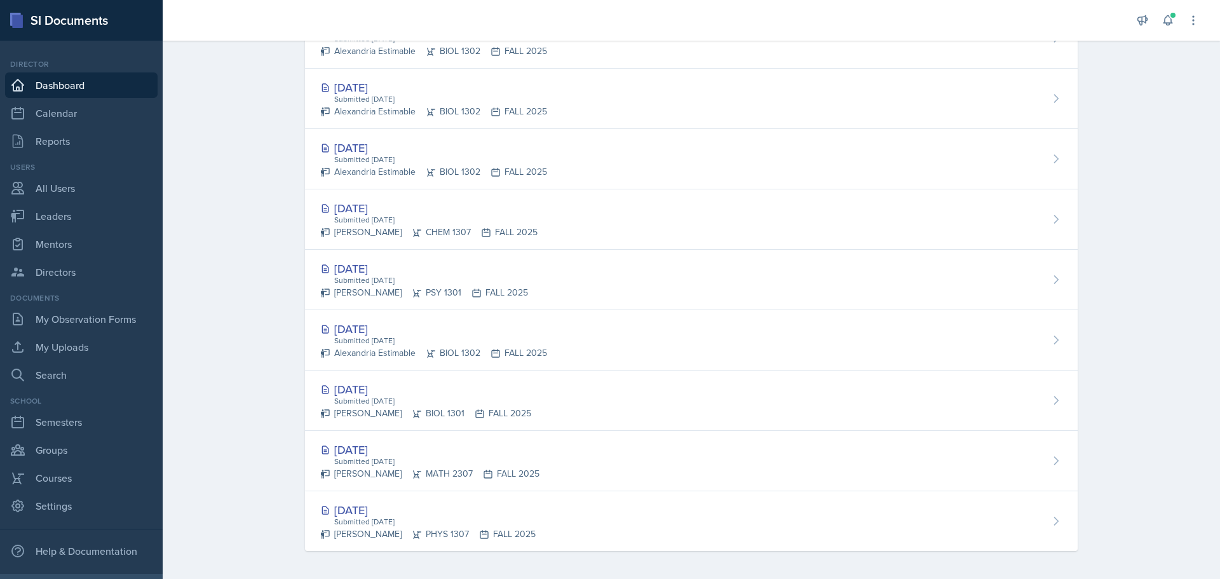
scroll to position [541, 0]
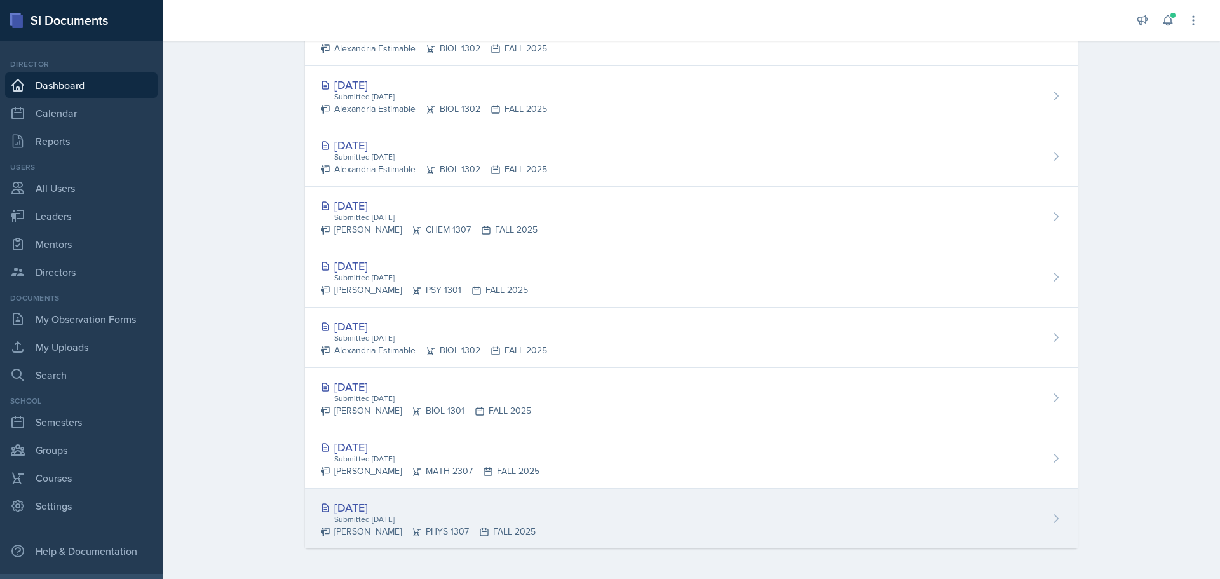
click at [356, 513] on div "Submitted [DATE]" at bounding box center [434, 518] width 203 height 11
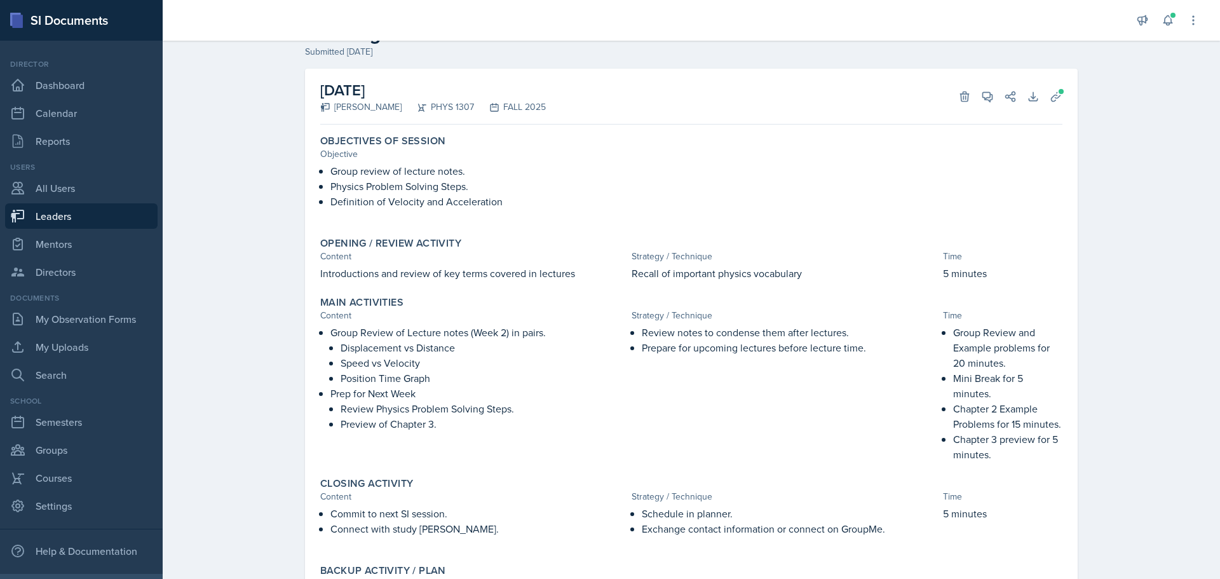
scroll to position [64, 0]
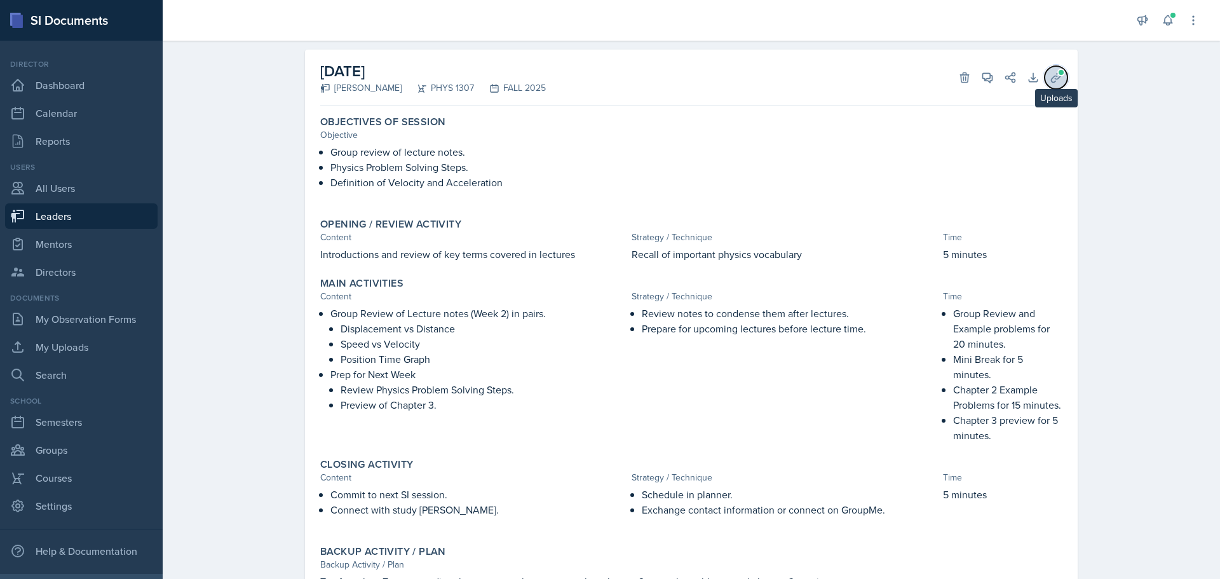
click at [1051, 79] on icon at bounding box center [1056, 77] width 10 height 10
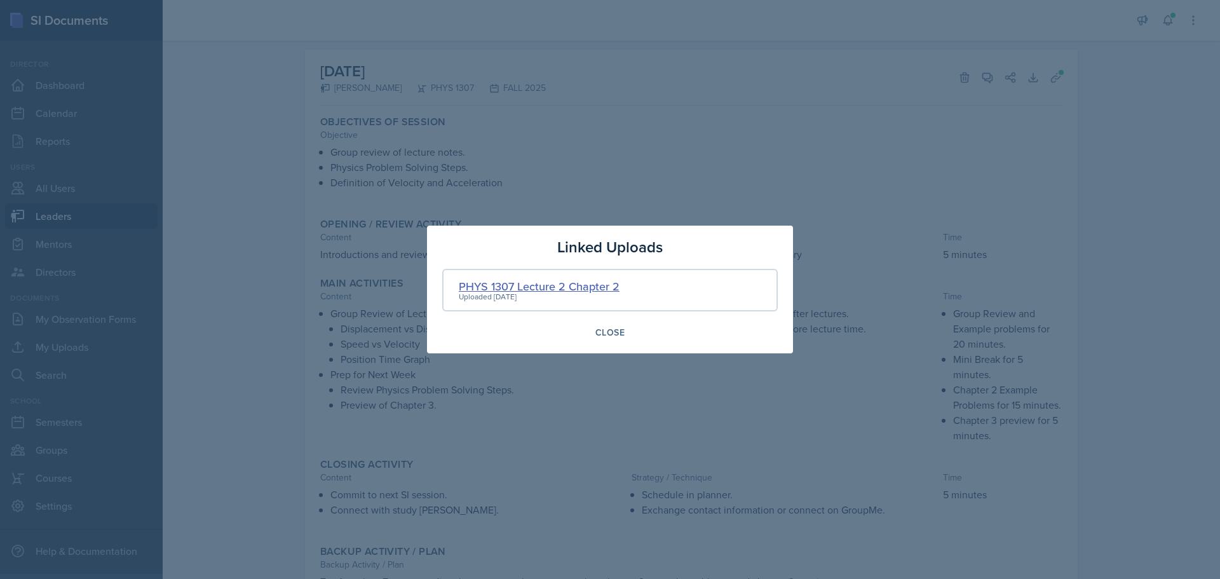
click at [586, 286] on div "PHYS 1307 Lecture 2 Chapter 2" at bounding box center [539, 286] width 161 height 17
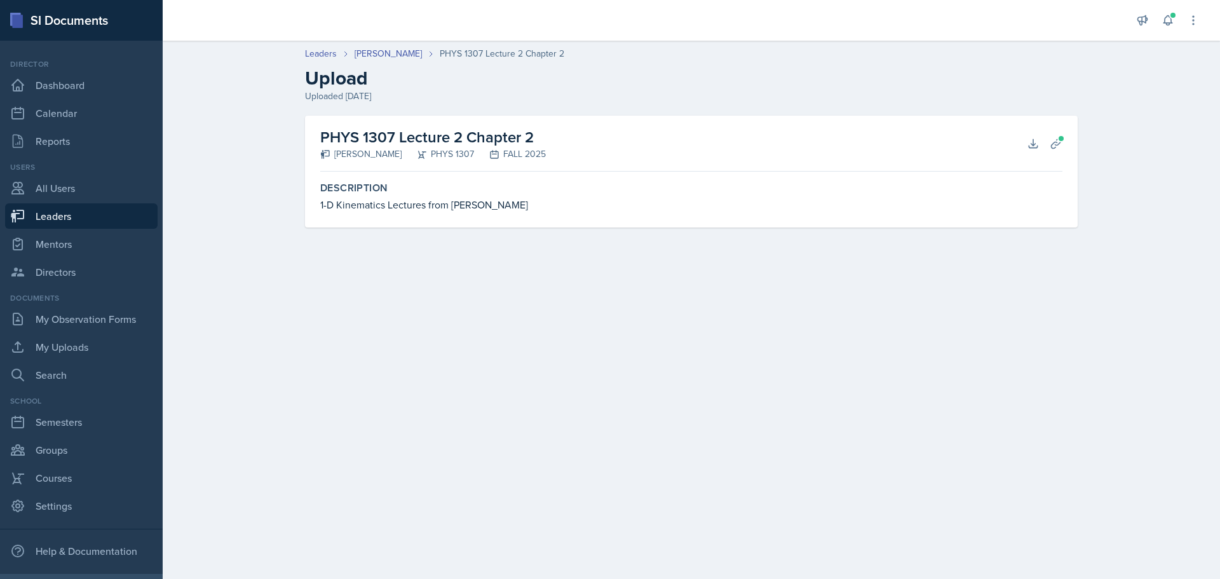
click at [351, 206] on div "1-D Kinematics Lectures from [PERSON_NAME]" at bounding box center [691, 204] width 742 height 15
click at [1056, 142] on icon at bounding box center [1055, 143] width 13 height 13
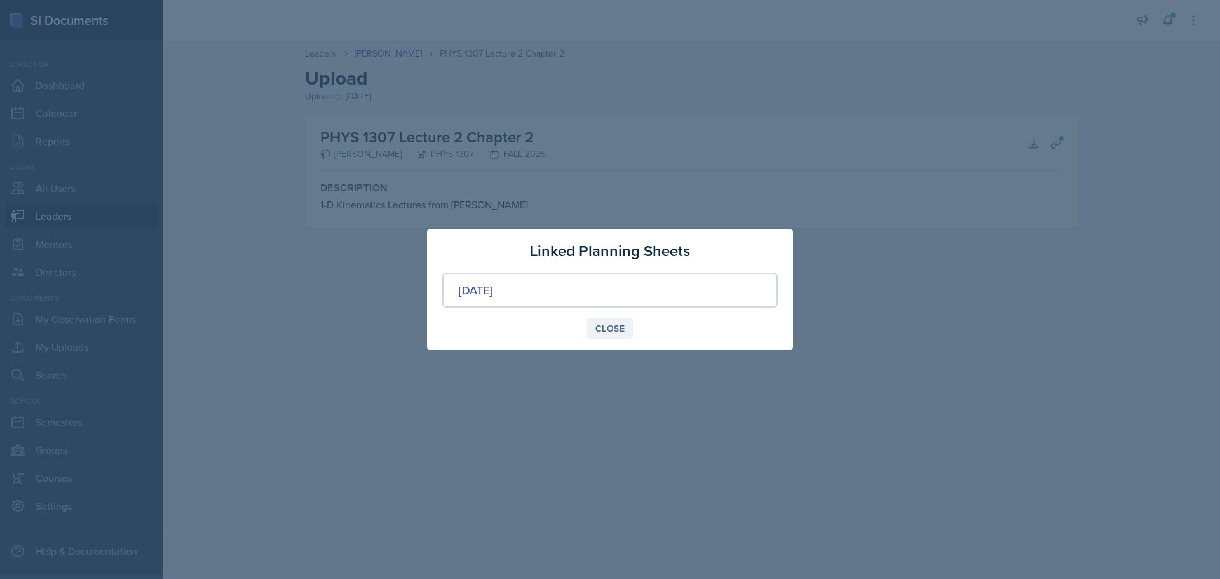
click at [608, 328] on div "Close" at bounding box center [609, 328] width 29 height 10
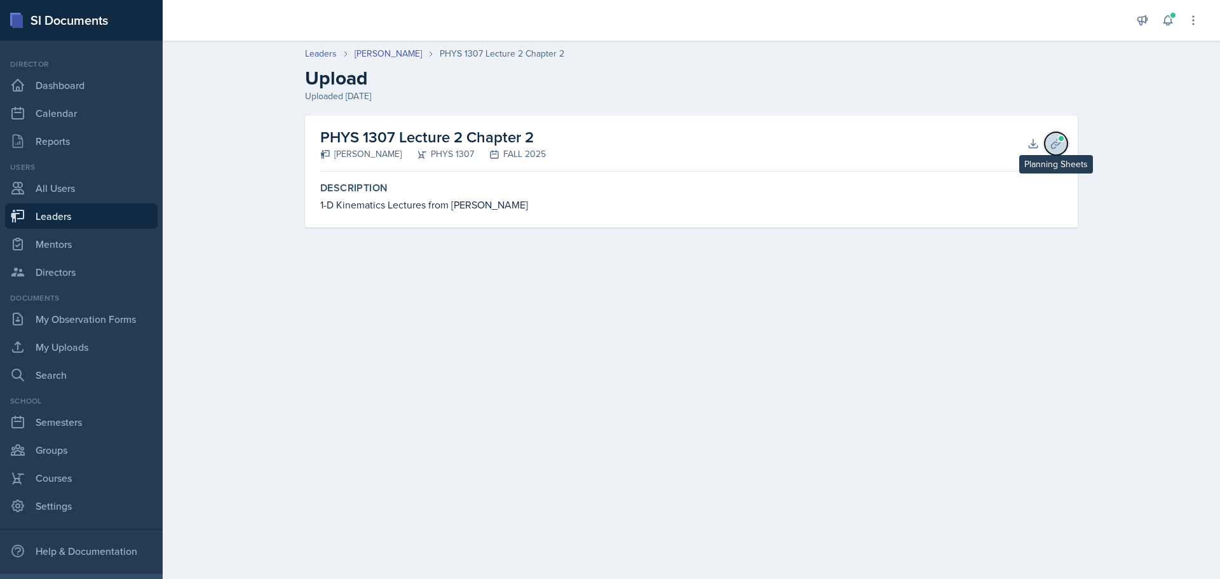
click at [1058, 140] on span at bounding box center [1061, 139] width 8 height 8
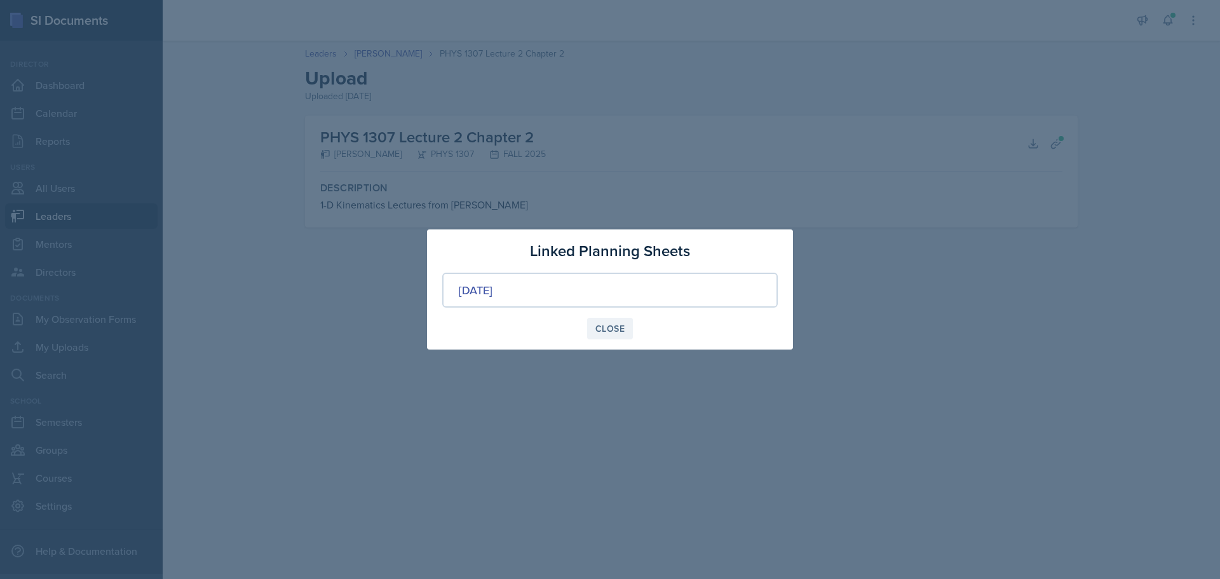
click at [606, 326] on div "Close" at bounding box center [609, 328] width 29 height 10
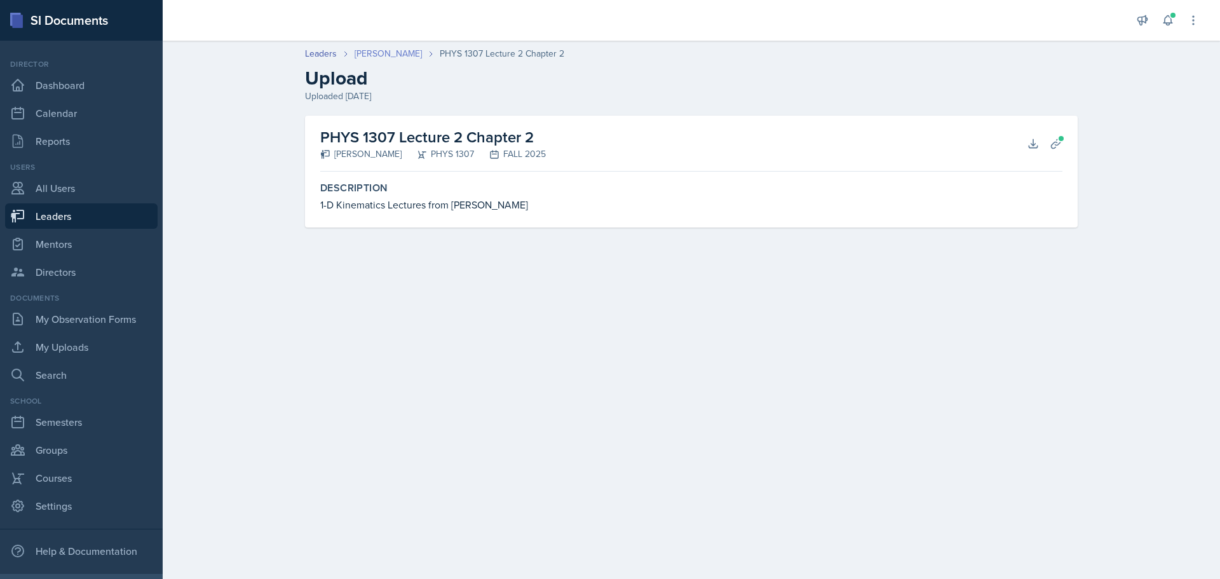
click at [365, 53] on link "[PERSON_NAME]" at bounding box center [387, 53] width 67 height 13
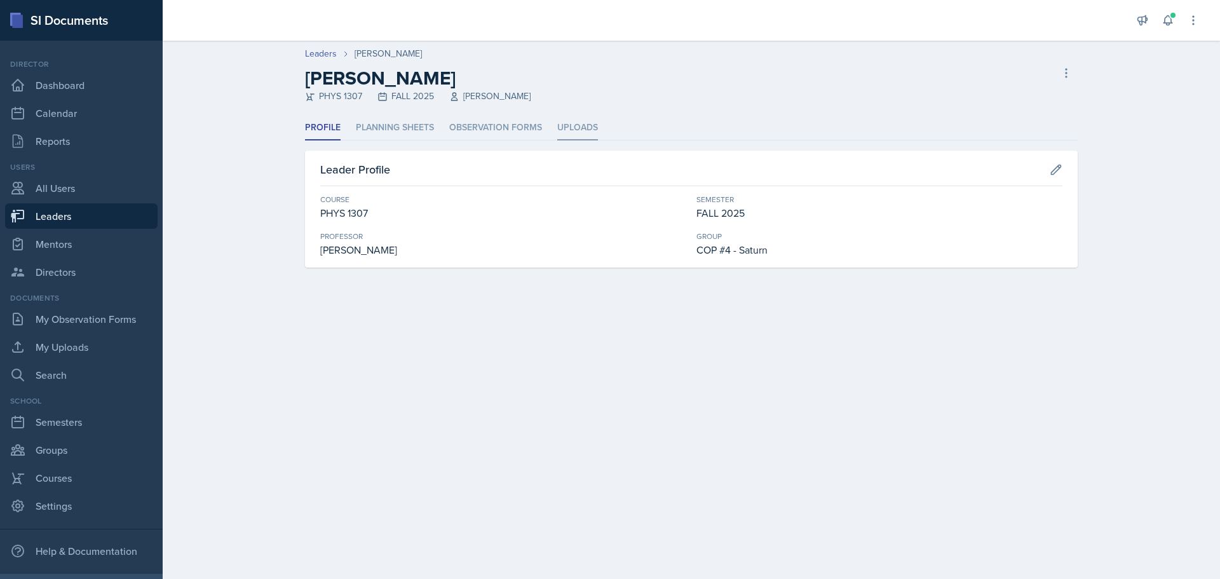
click at [578, 126] on li "Uploads" at bounding box center [577, 128] width 41 height 25
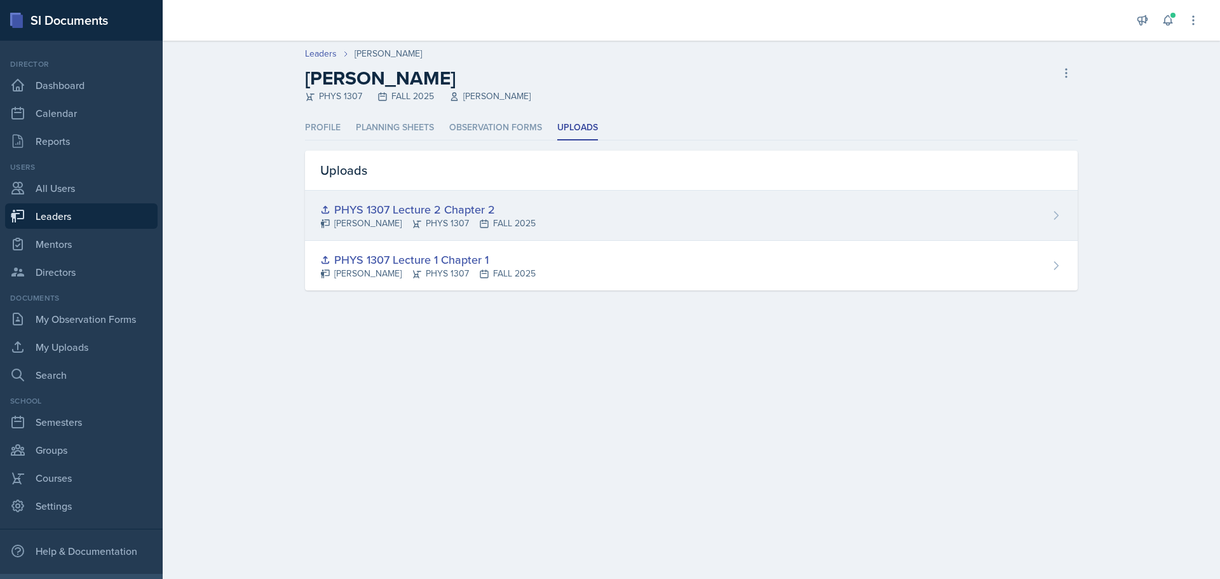
click at [480, 212] on div "PHYS 1307 Lecture 2 Chapter 2" at bounding box center [427, 209] width 215 height 17
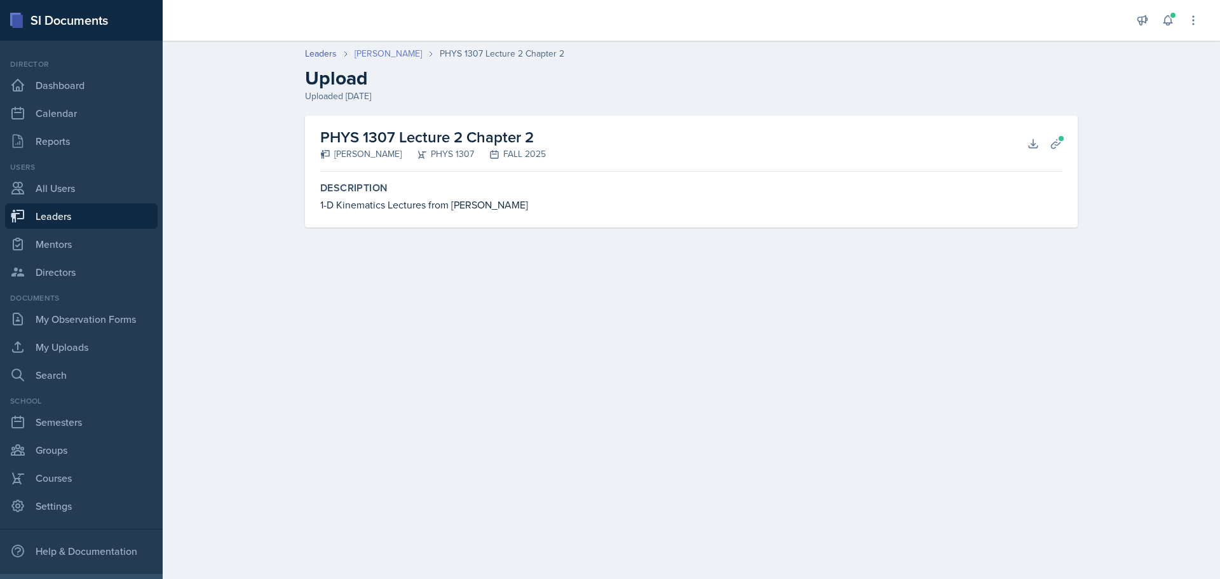
click at [385, 51] on link "[PERSON_NAME]" at bounding box center [387, 53] width 67 height 13
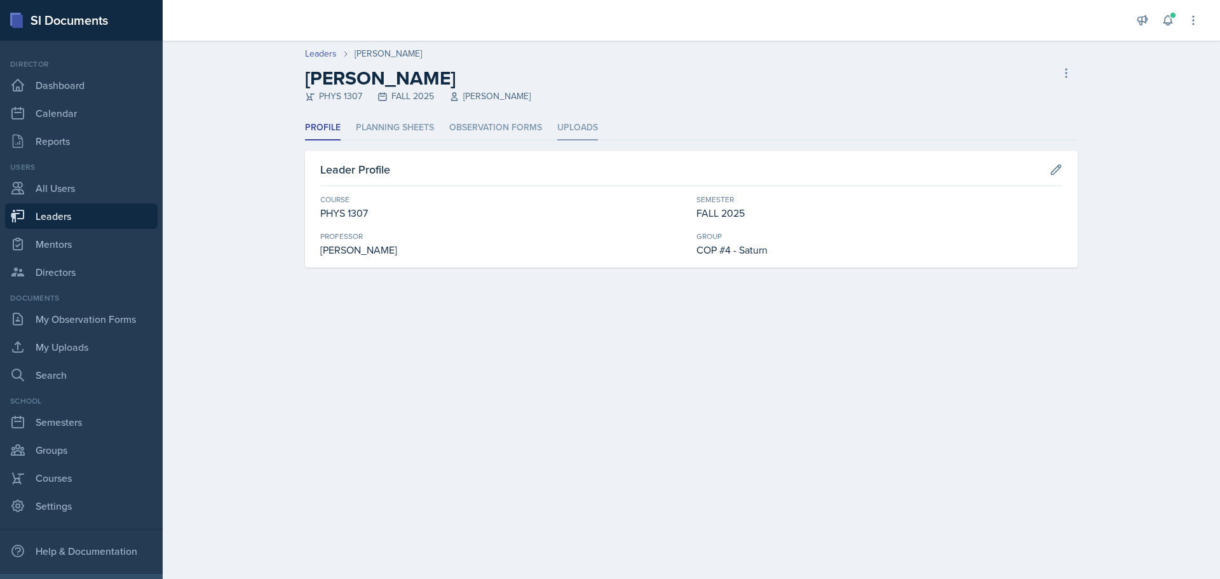
click at [587, 126] on li "Uploads" at bounding box center [577, 128] width 41 height 25
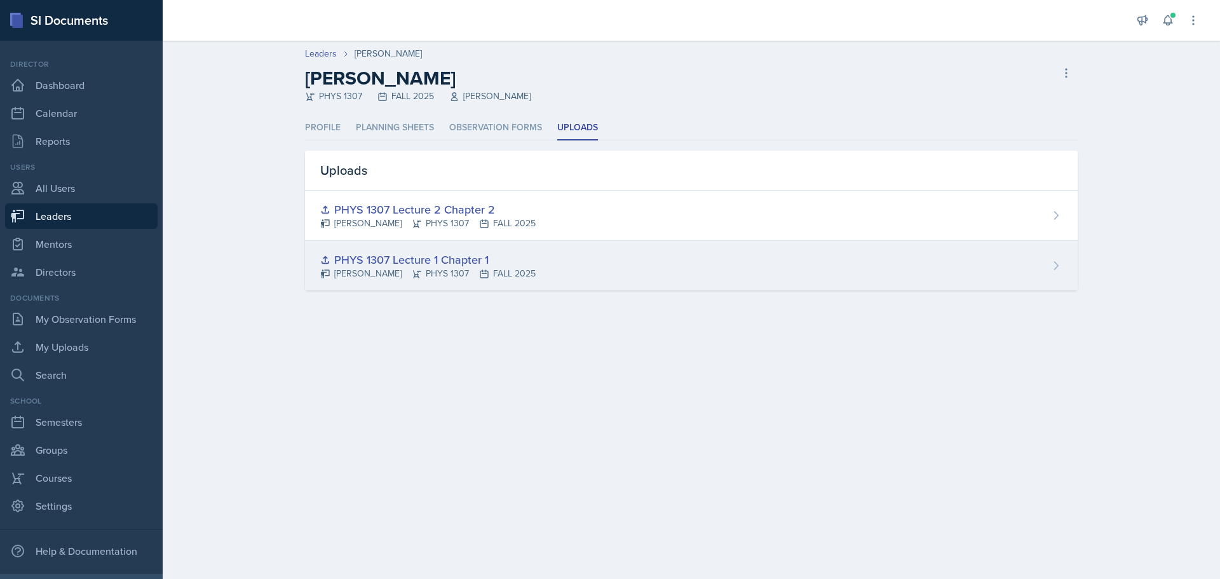
click at [450, 253] on div "PHYS 1307 Lecture 1 Chapter 1" at bounding box center [427, 259] width 215 height 17
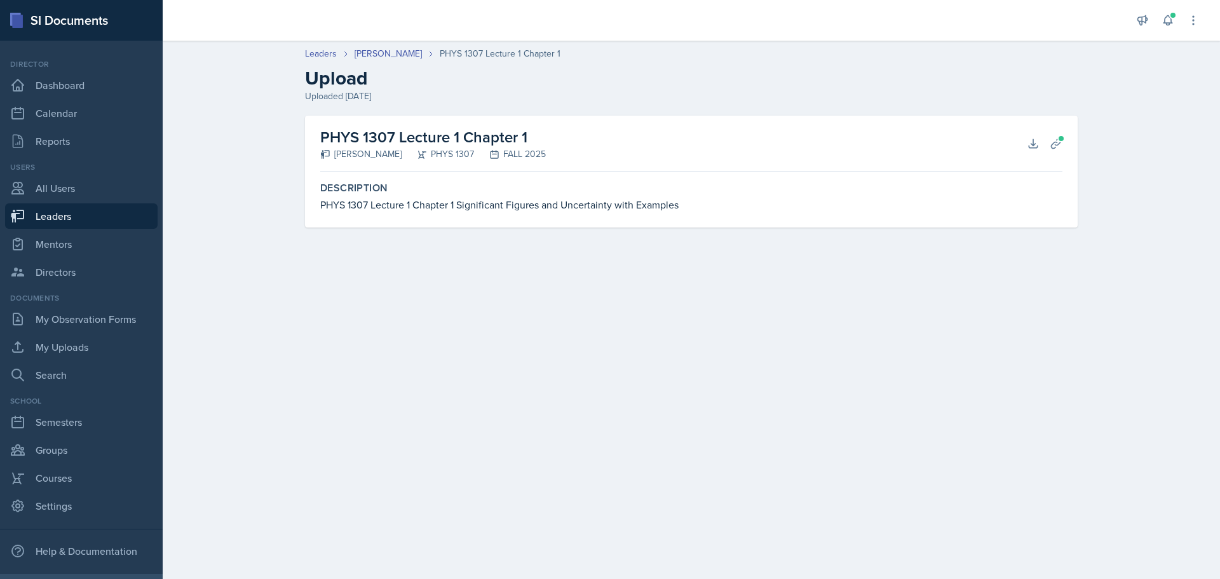
click at [434, 205] on div "PHYS 1307 Lecture 1 Chapter 1 Significant Figures and Uncertainty with Examples" at bounding box center [691, 204] width 742 height 15
click at [1052, 142] on icon at bounding box center [1055, 143] width 13 height 13
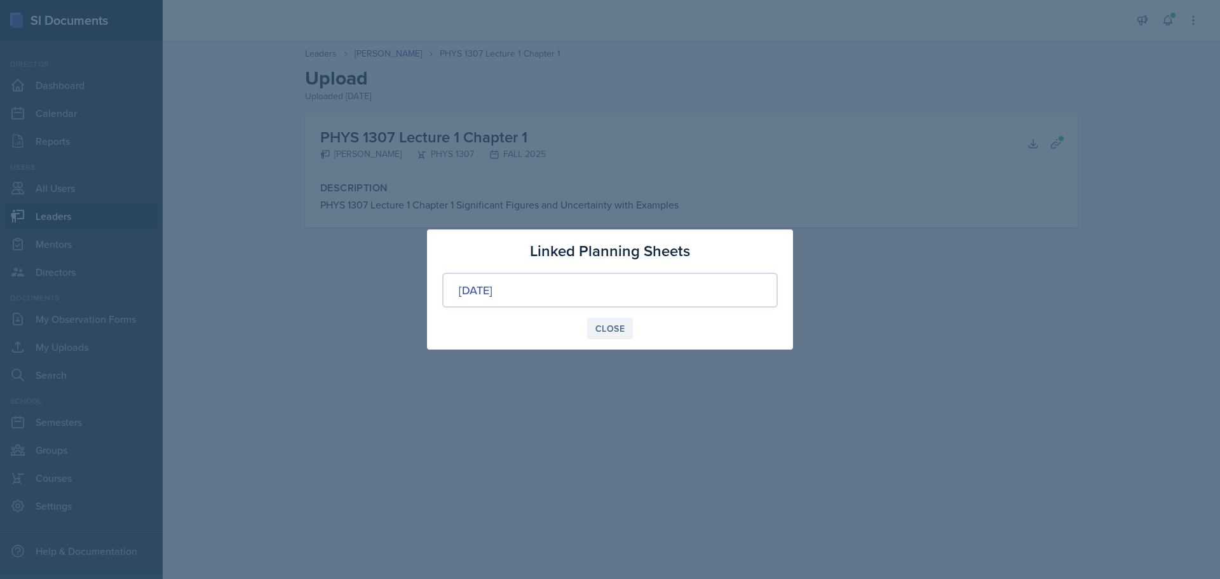
click at [617, 331] on div "Close" at bounding box center [609, 328] width 29 height 10
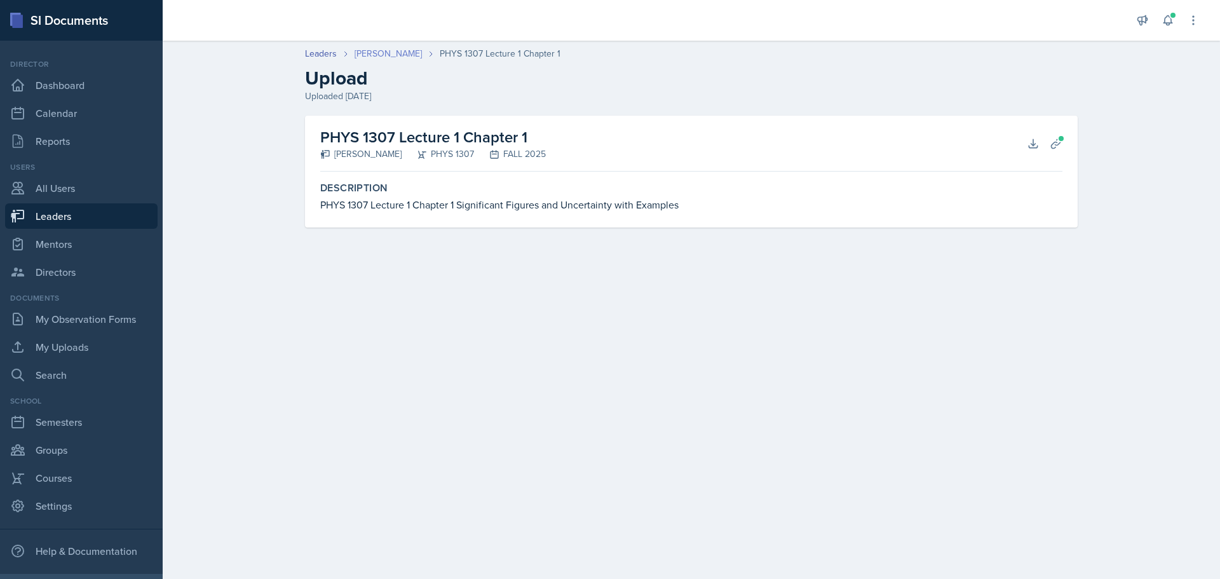
click at [370, 51] on link "[PERSON_NAME]" at bounding box center [387, 53] width 67 height 13
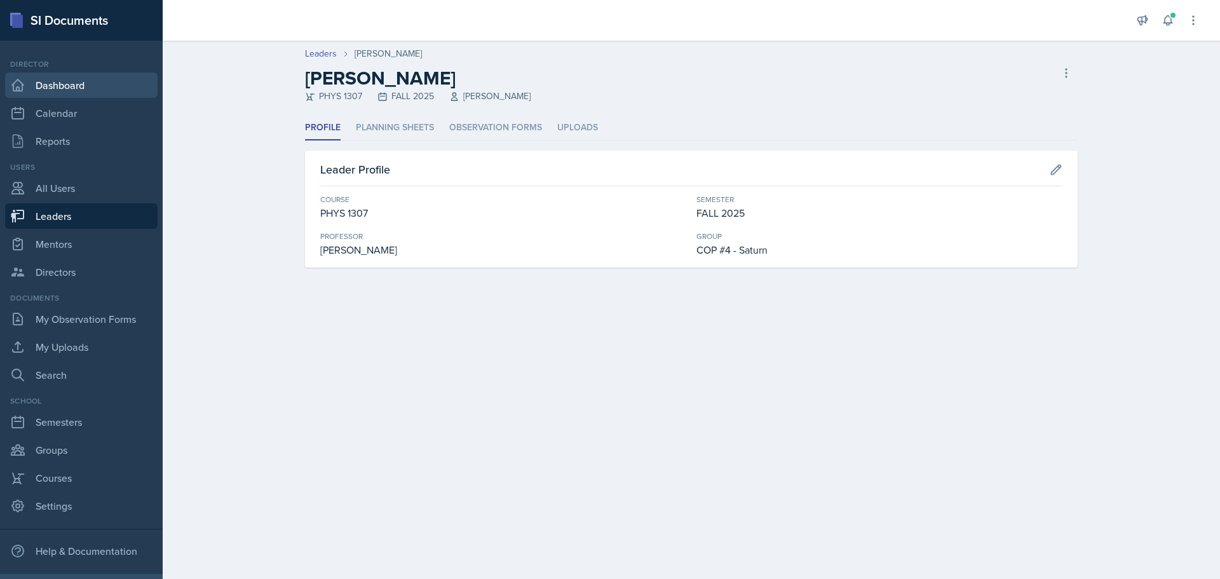
click at [62, 90] on link "Dashboard" at bounding box center [81, 84] width 152 height 25
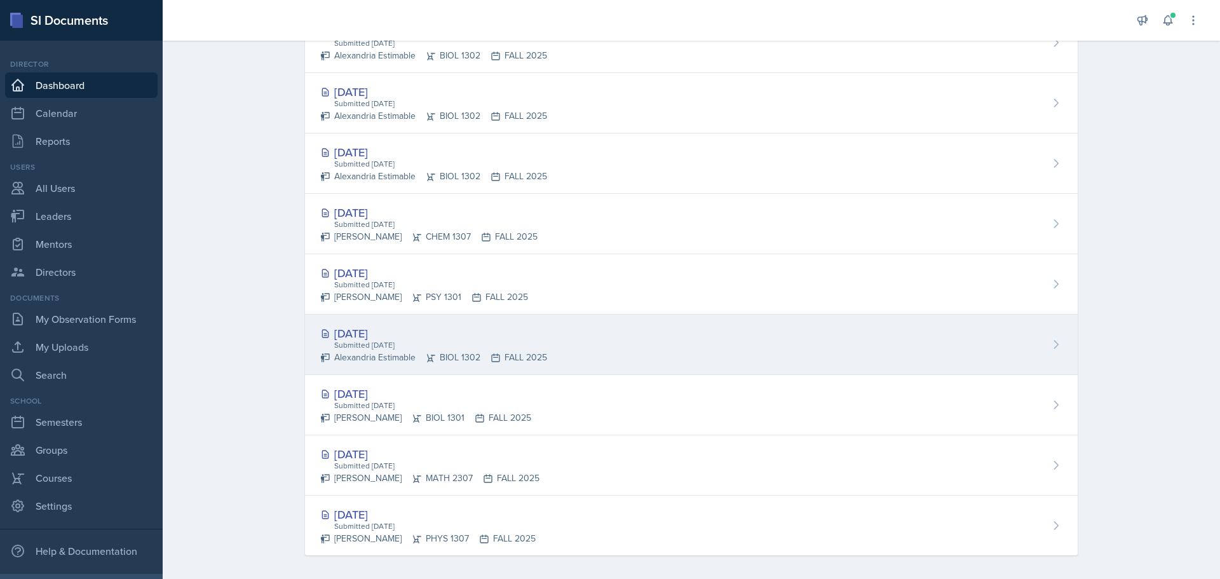
scroll to position [541, 0]
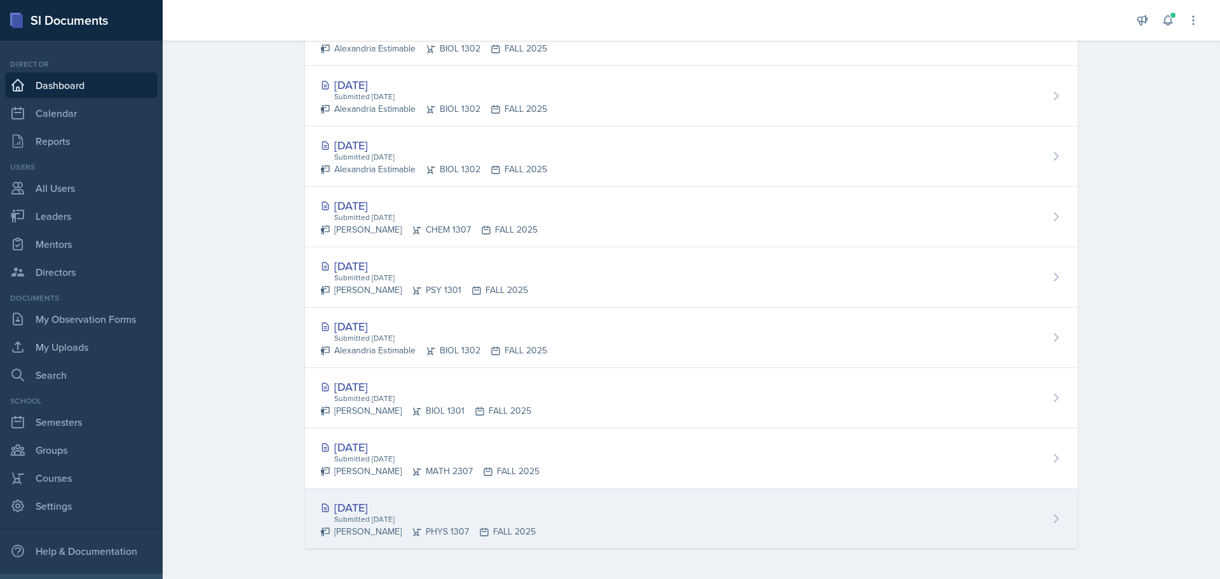
click at [349, 516] on div "Submitted [DATE]" at bounding box center [434, 518] width 203 height 11
